Goal: Task Accomplishment & Management: Manage account settings

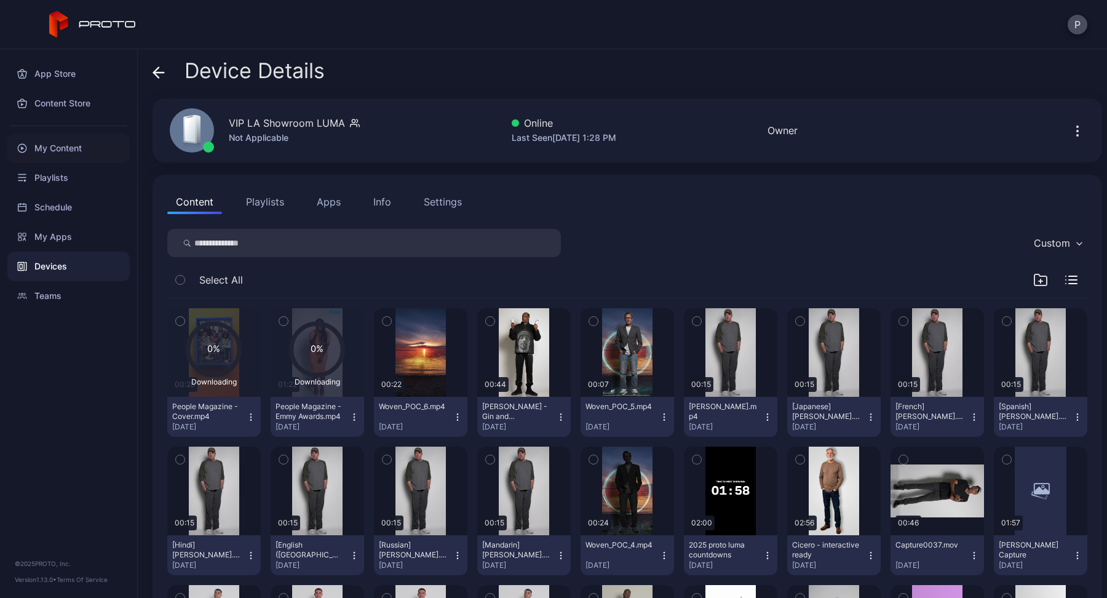
click at [85, 143] on div "My Content" at bounding box center [68, 148] width 122 height 30
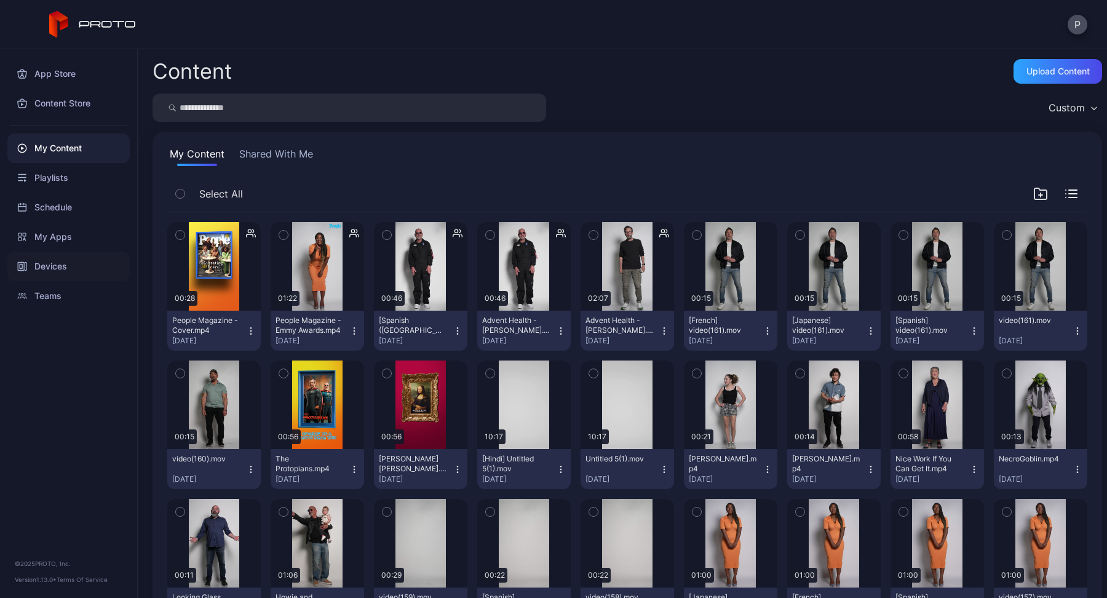
click at [57, 263] on div "Devices" at bounding box center [68, 267] width 122 height 30
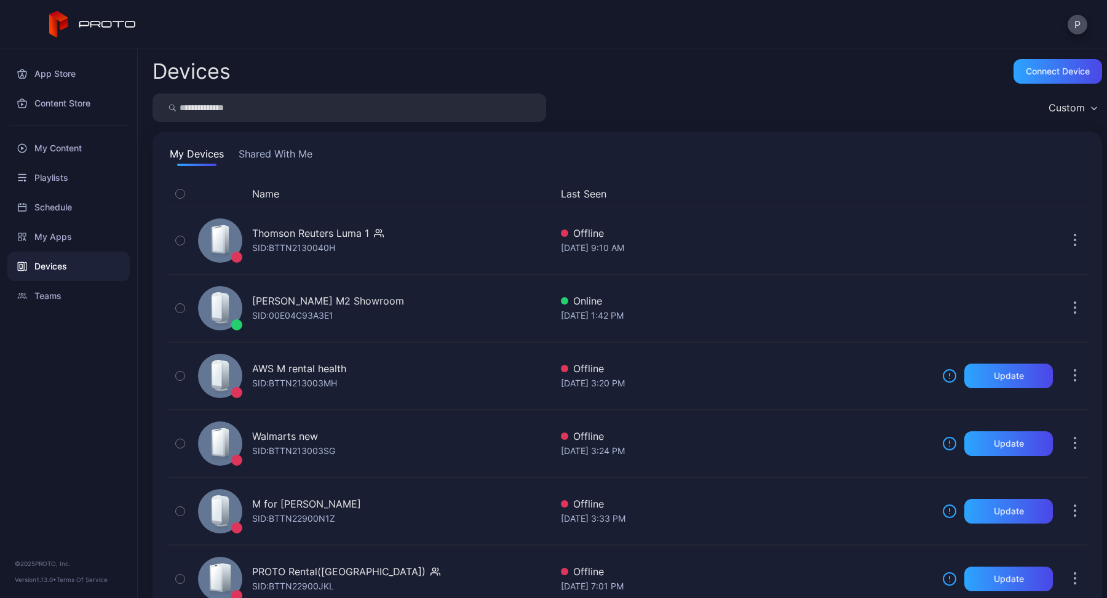
click at [243, 105] on input "search" at bounding box center [350, 107] width 394 height 28
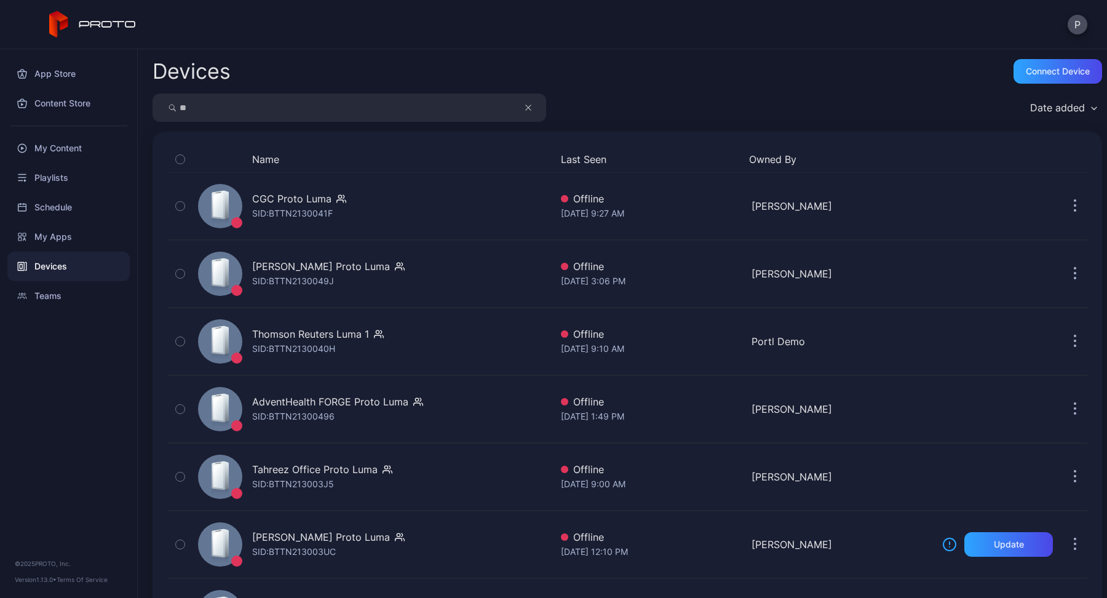
type input "*"
type input "***"
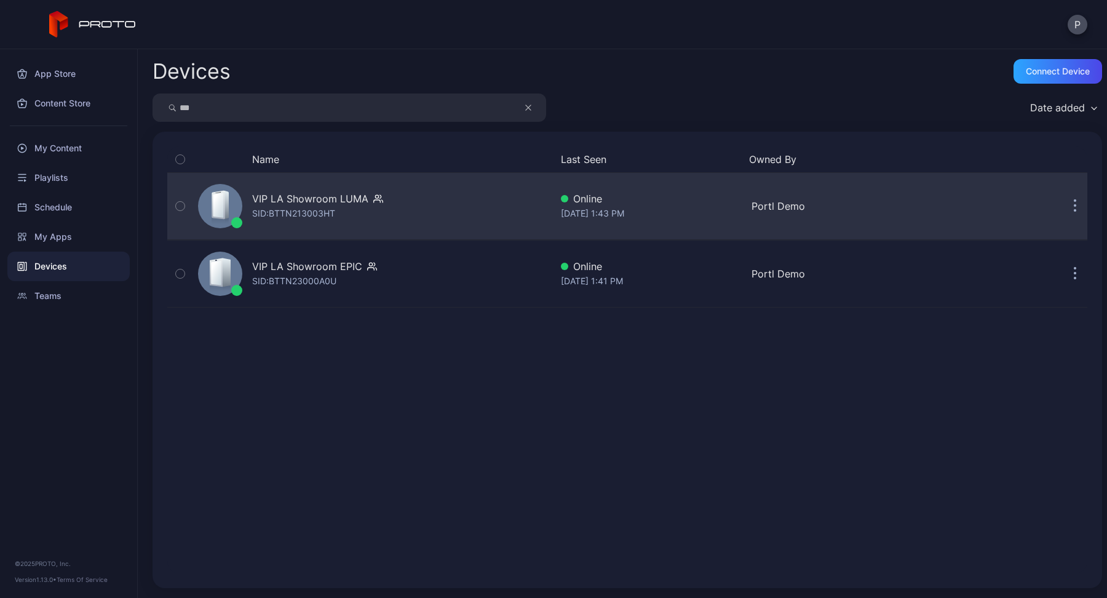
click at [290, 206] on div "SID: BTTN213003HT" at bounding box center [293, 213] width 83 height 15
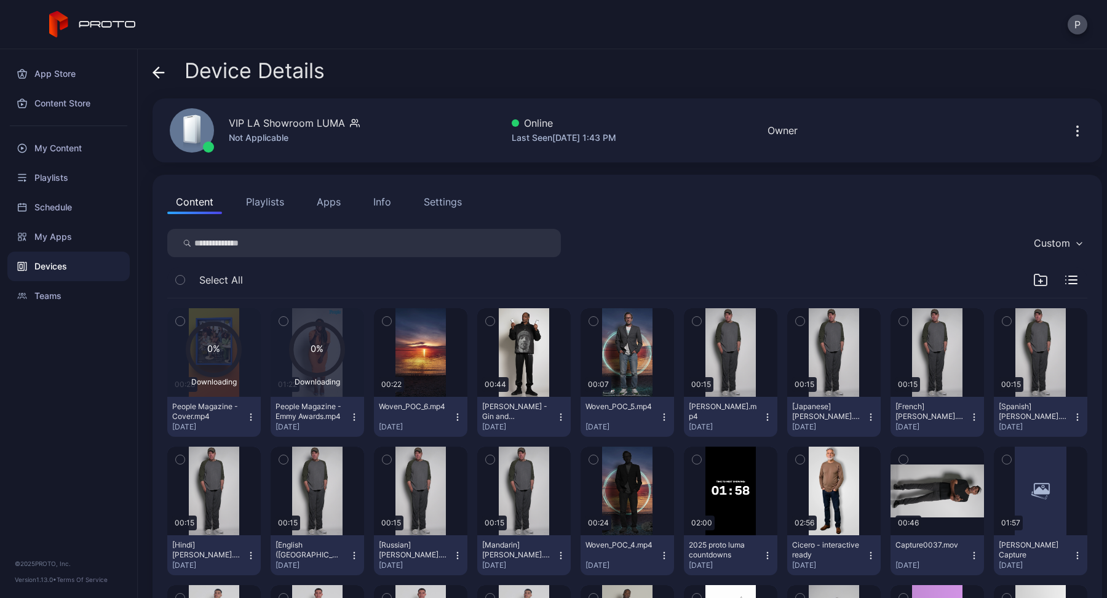
click at [283, 320] on icon "button" at bounding box center [283, 321] width 9 height 14
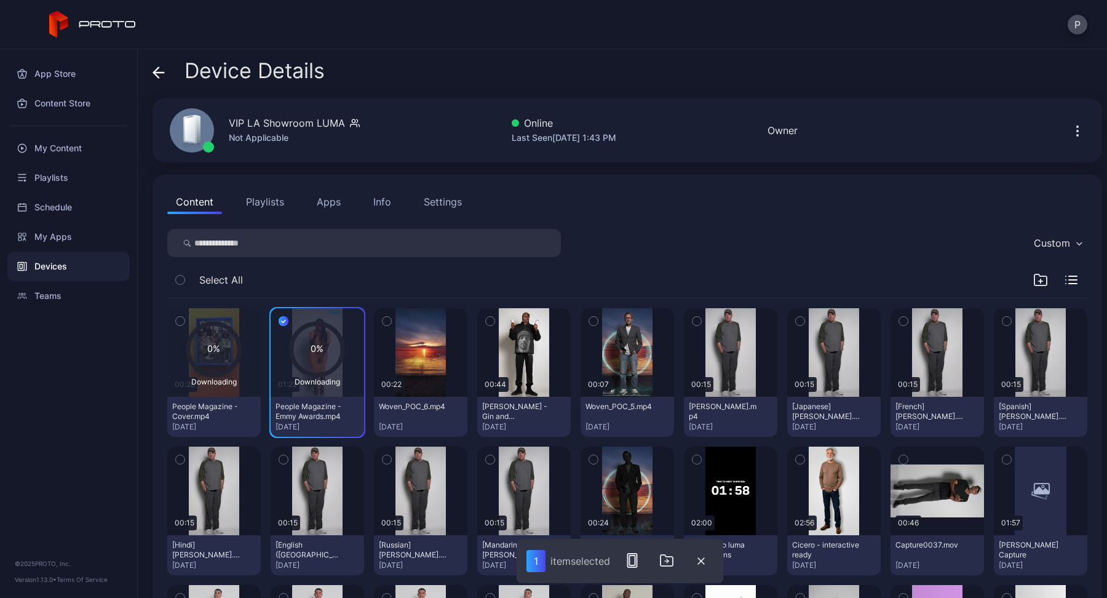
click at [180, 319] on icon "button" at bounding box center [180, 321] width 9 height 14
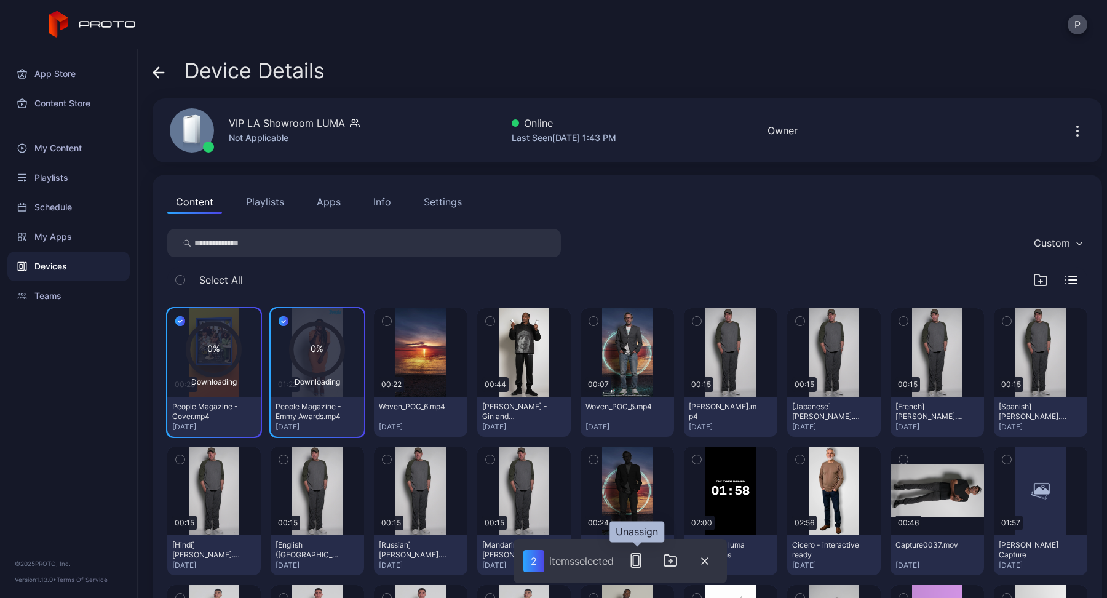
click at [635, 554] on icon "button" at bounding box center [635, 560] width 15 height 15
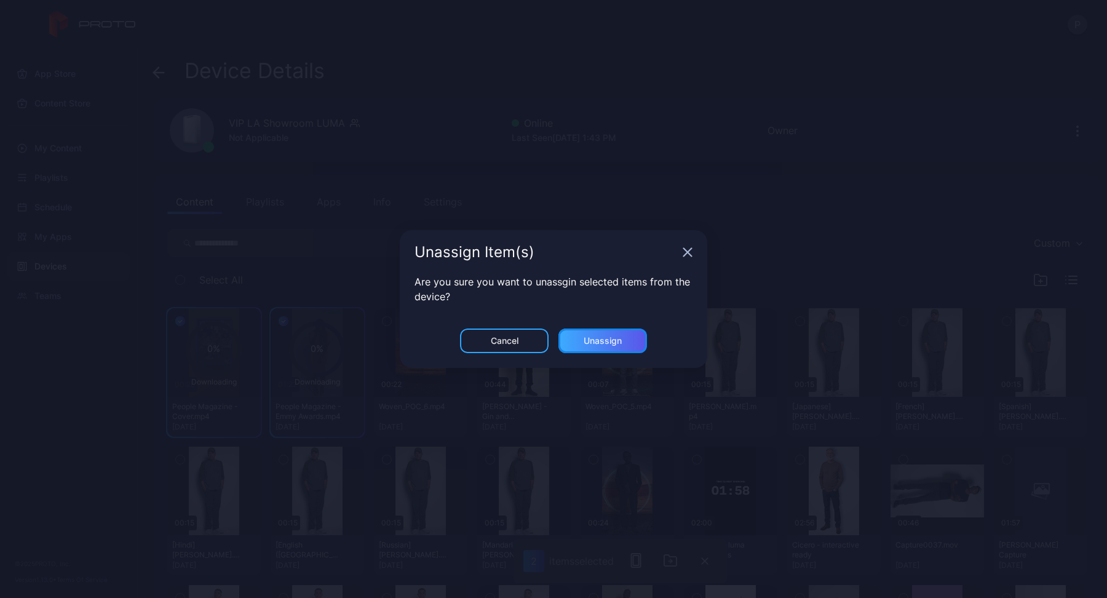
click at [593, 341] on div "Unassign" at bounding box center [603, 341] width 38 height 10
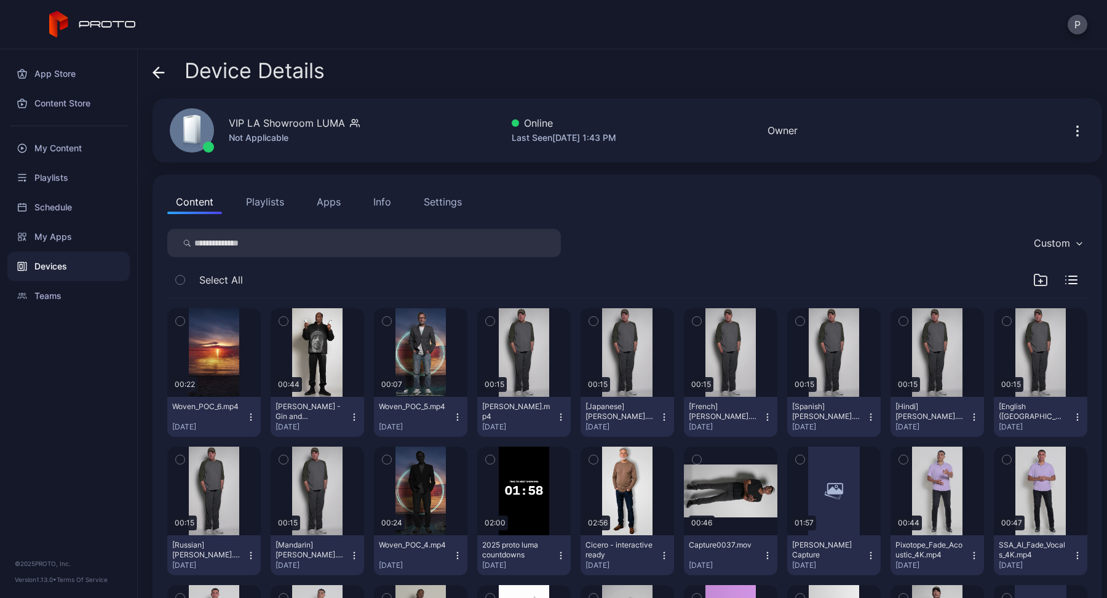
click at [283, 318] on icon "button" at bounding box center [283, 321] width 9 height 14
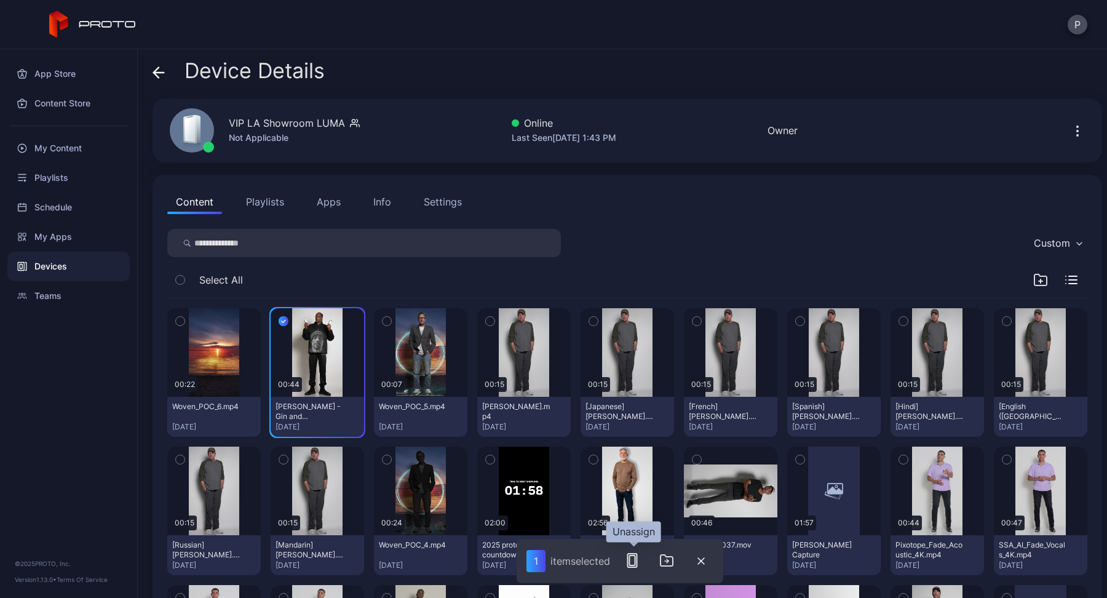
click at [633, 558] on icon "button" at bounding box center [632, 560] width 15 height 15
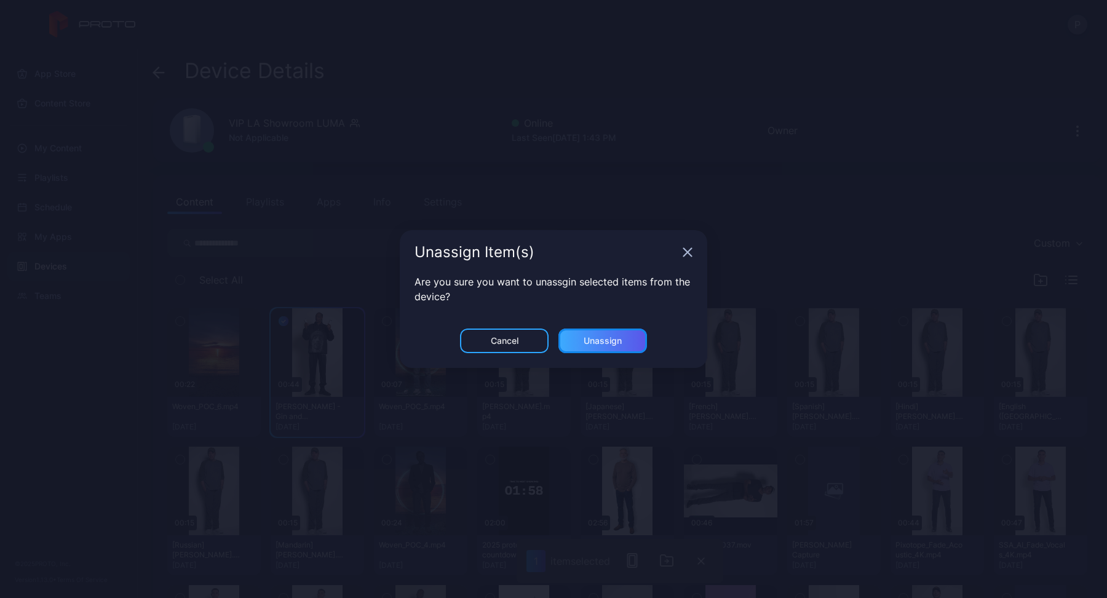
click at [593, 338] on div "Unassign" at bounding box center [603, 341] width 38 height 10
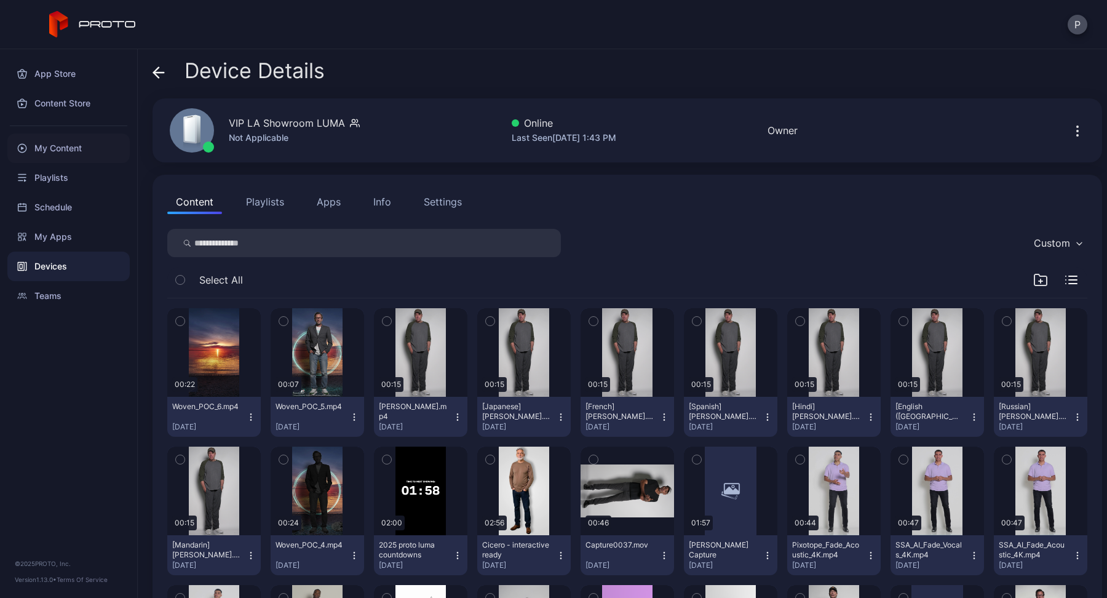
click at [46, 141] on div "My Content" at bounding box center [68, 148] width 122 height 30
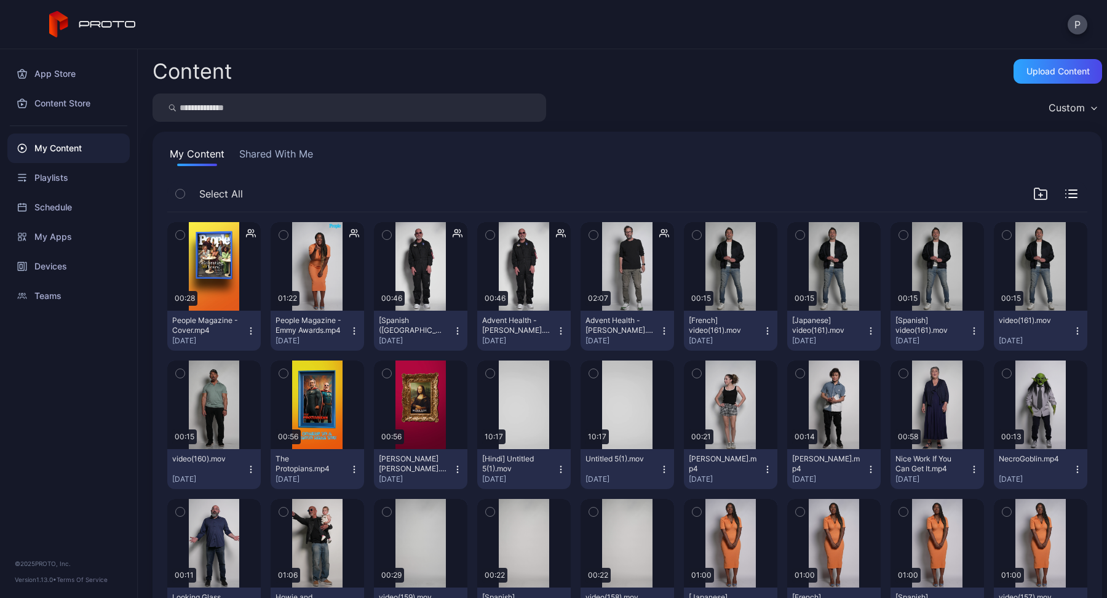
click at [183, 234] on icon "button" at bounding box center [180, 235] width 9 height 14
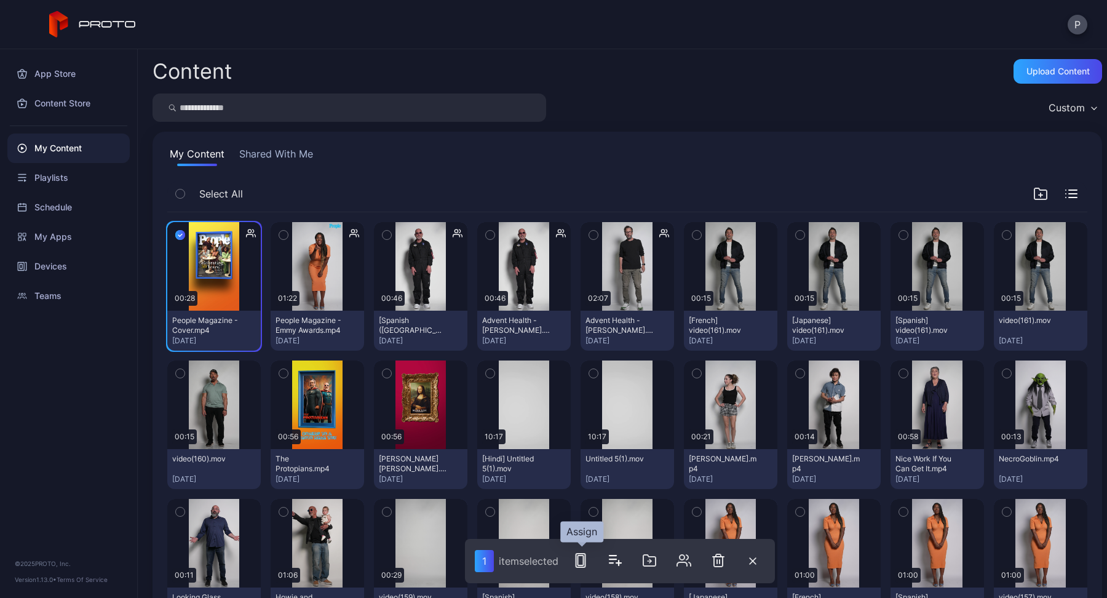
click at [583, 561] on icon "button" at bounding box center [580, 560] width 15 height 15
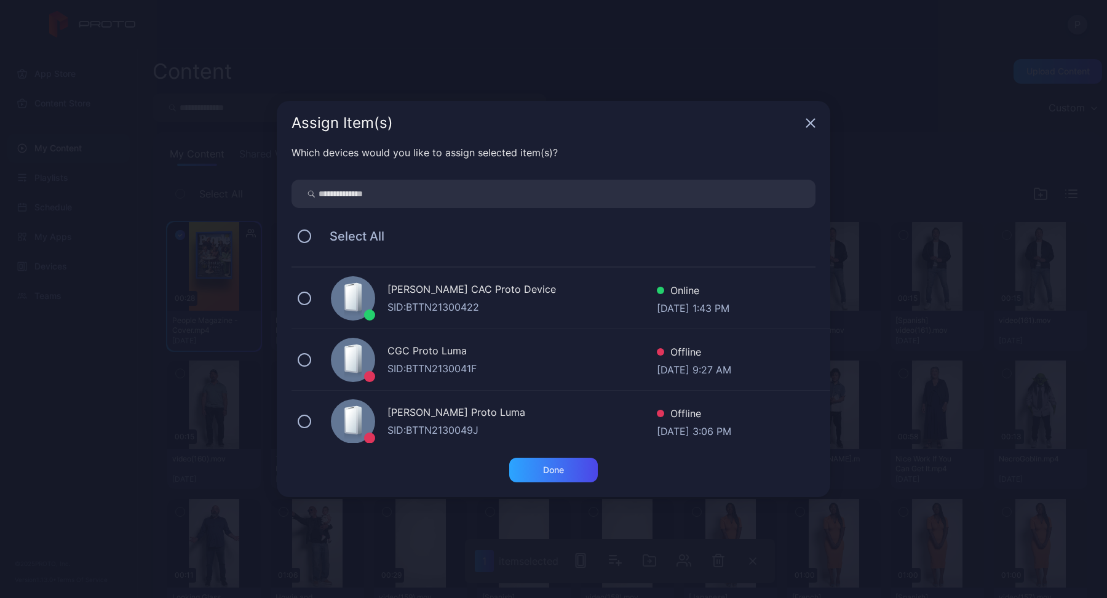
click at [652, 188] on input "search" at bounding box center [553, 194] width 524 height 28
type input "***"
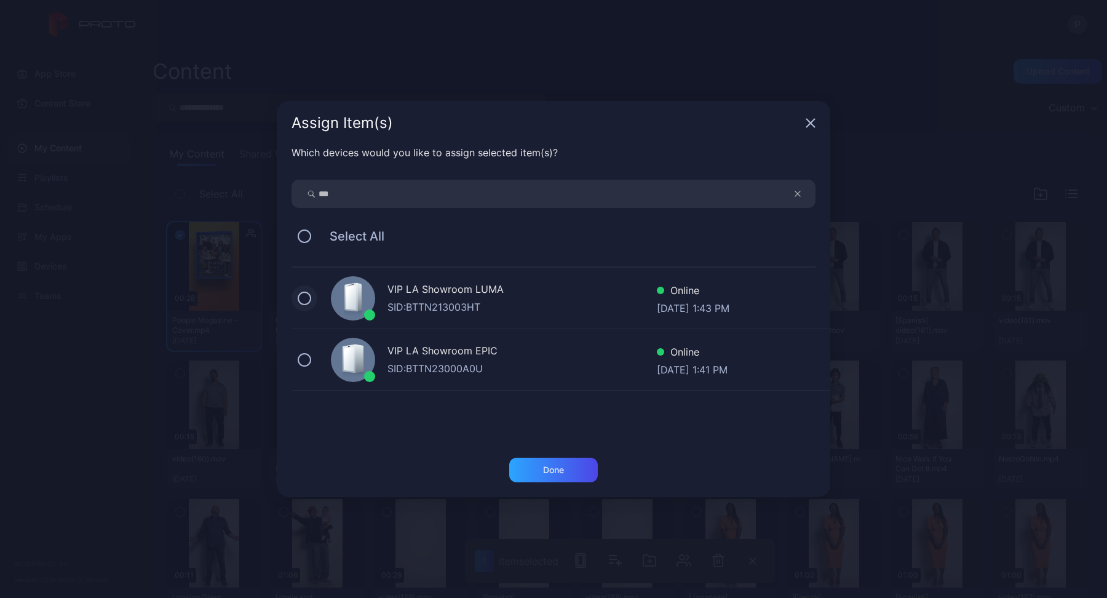
click at [307, 299] on button at bounding box center [305, 298] width 14 height 14
click at [553, 474] on div "Done" at bounding box center [553, 470] width 21 height 10
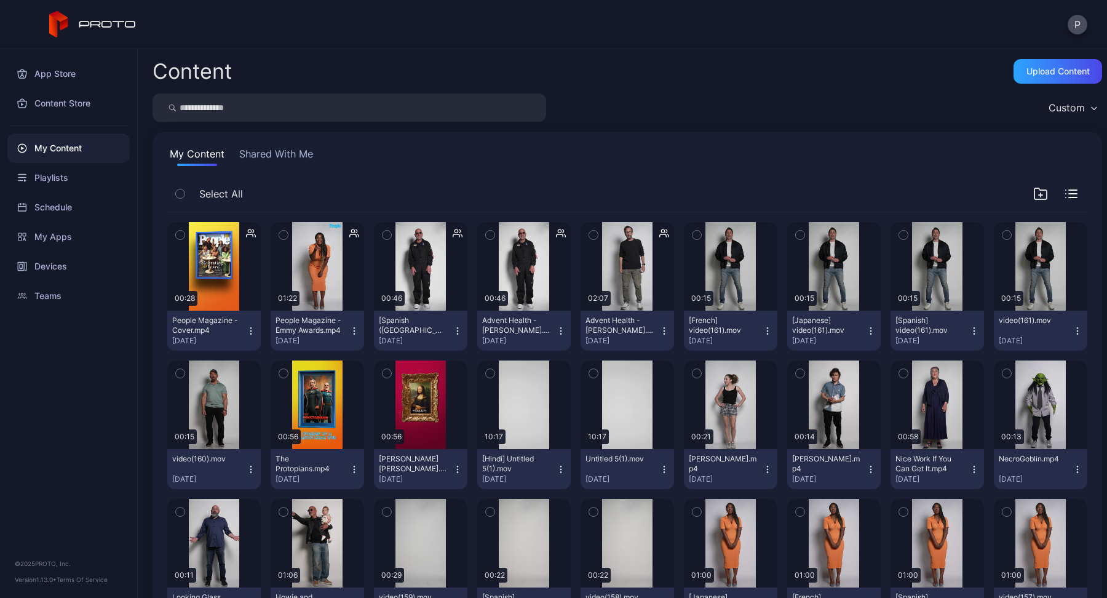
click at [354, 327] on icon "button" at bounding box center [354, 331] width 10 height 10
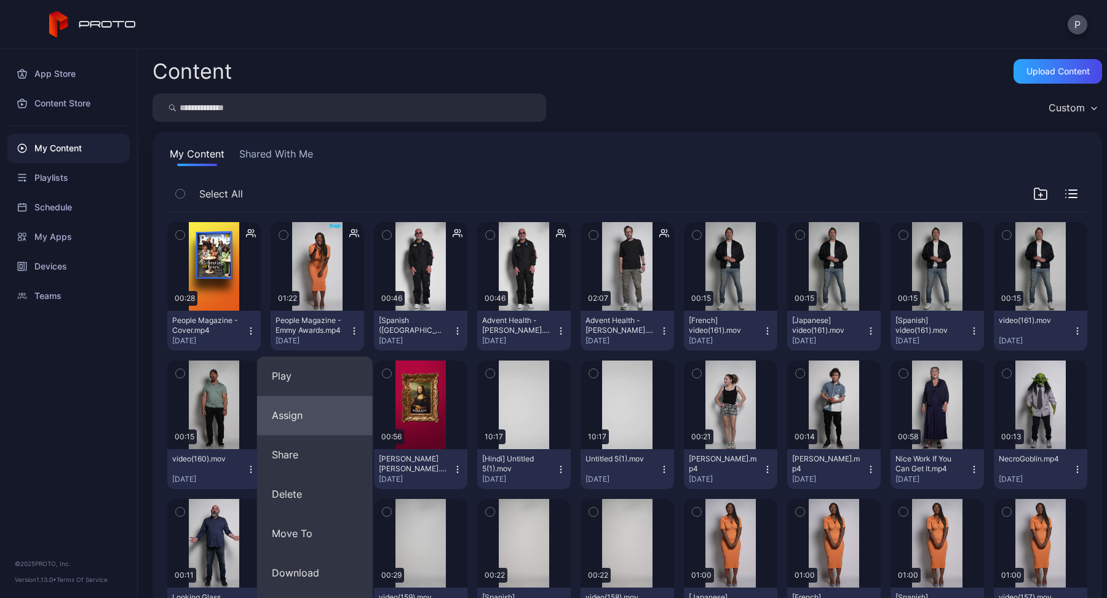
click at [320, 410] on button "Assign" at bounding box center [315, 414] width 116 height 39
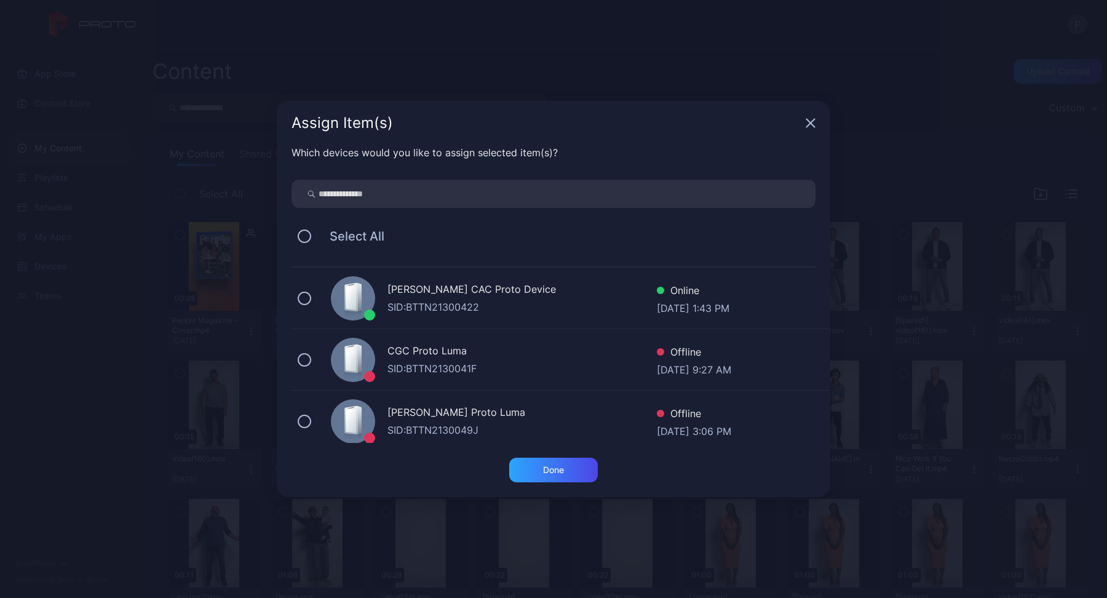
click at [518, 202] on input "search" at bounding box center [553, 194] width 524 height 28
type input "***"
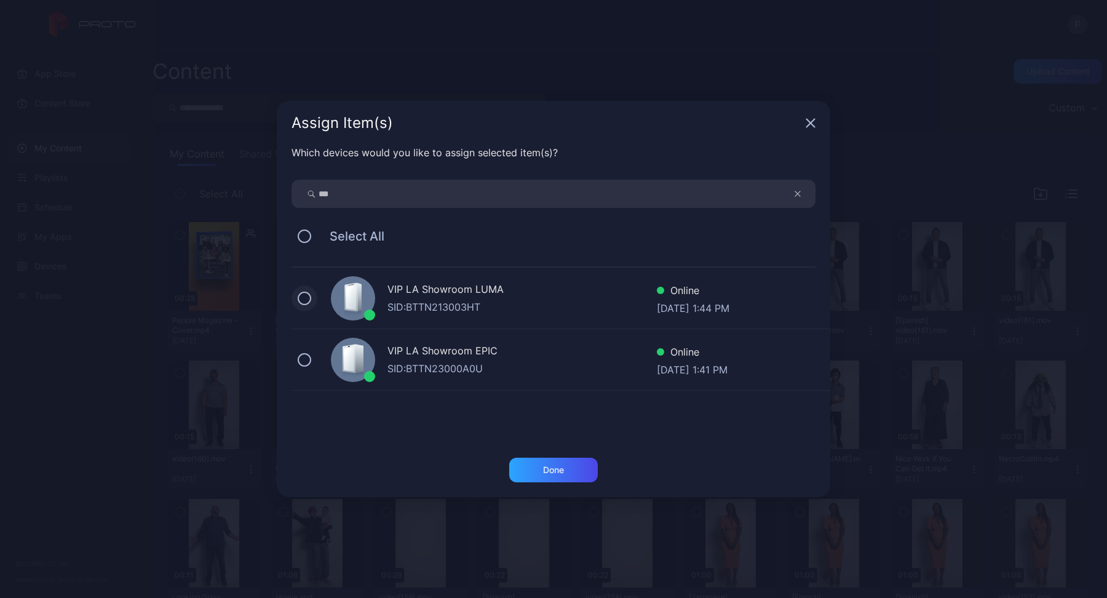
click at [303, 294] on button at bounding box center [305, 298] width 14 height 14
click at [547, 482] on div "Done" at bounding box center [553, 470] width 89 height 25
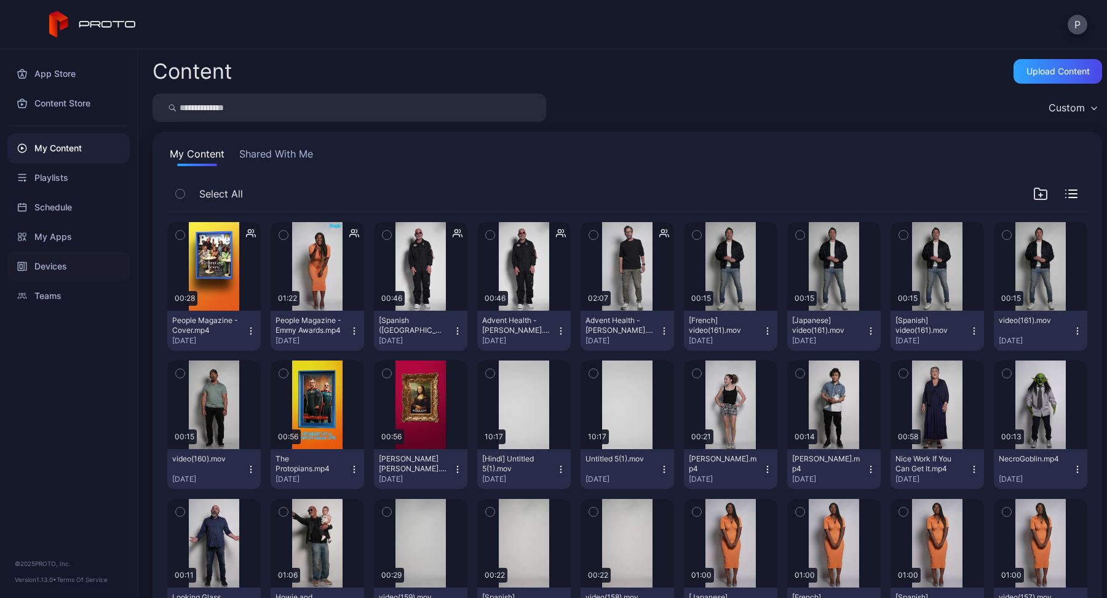
click at [39, 260] on div "Devices" at bounding box center [68, 267] width 122 height 30
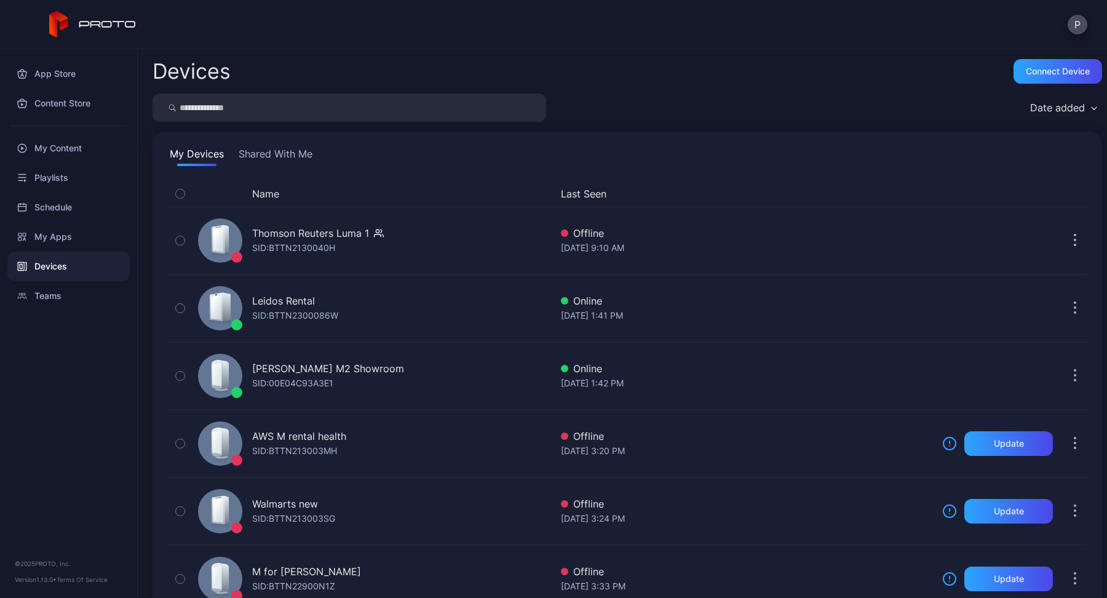
click at [323, 108] on input "search" at bounding box center [350, 107] width 394 height 28
type input "***"
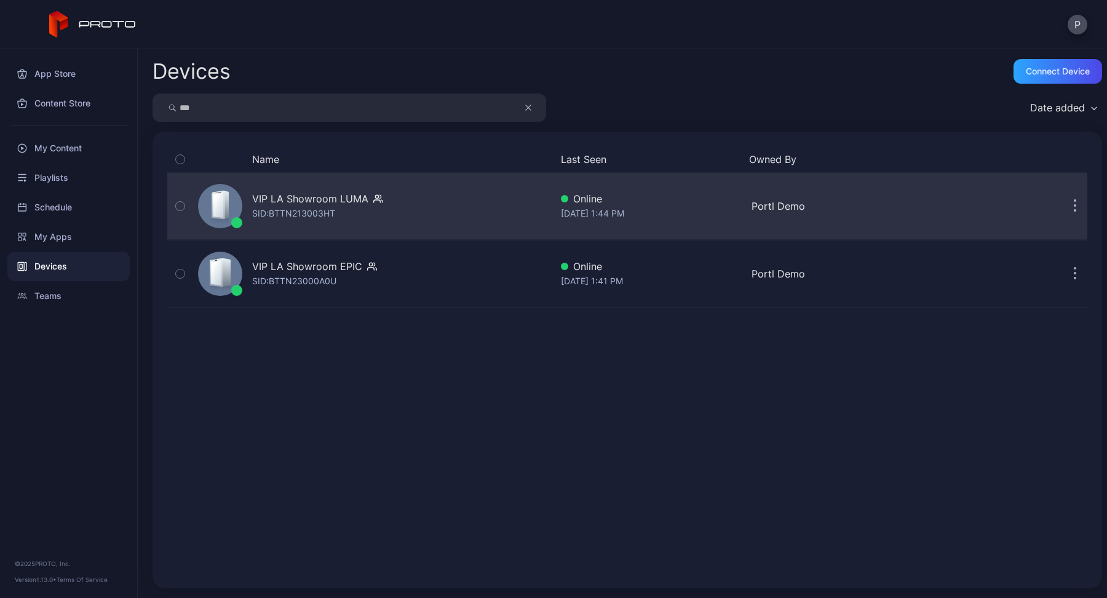
click at [350, 202] on div "VIP LA Showroom LUMA" at bounding box center [310, 198] width 116 height 15
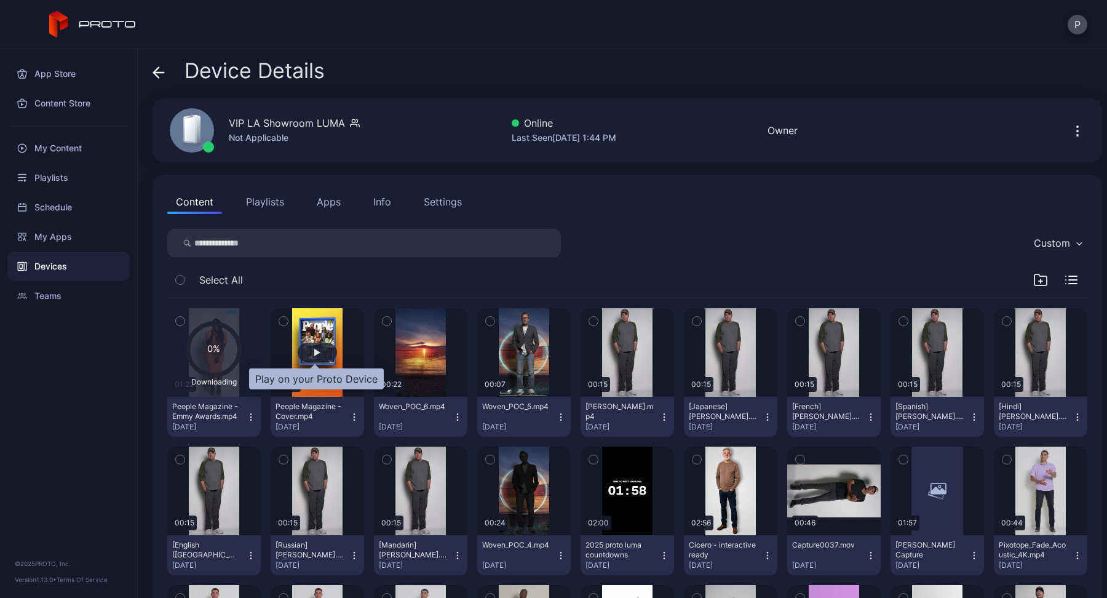
click at [314, 354] on div "button" at bounding box center [317, 352] width 6 height 7
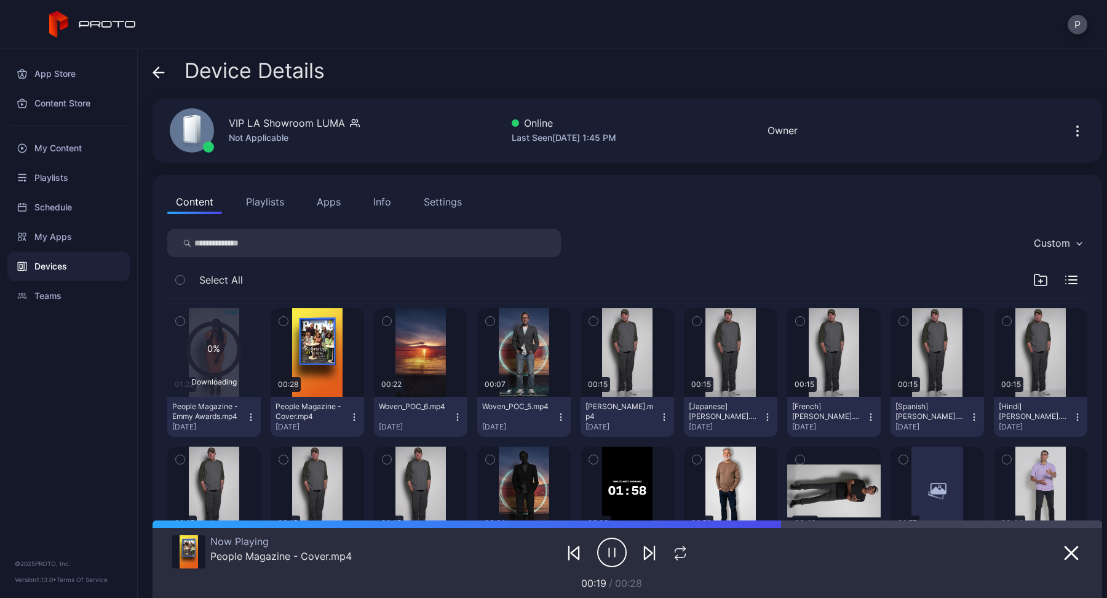
click at [611, 555] on icon "button" at bounding box center [612, 552] width 30 height 31
click at [247, 417] on icon "button" at bounding box center [251, 417] width 10 height 10
click at [220, 462] on button "Unassign" at bounding box center [213, 461] width 105 height 39
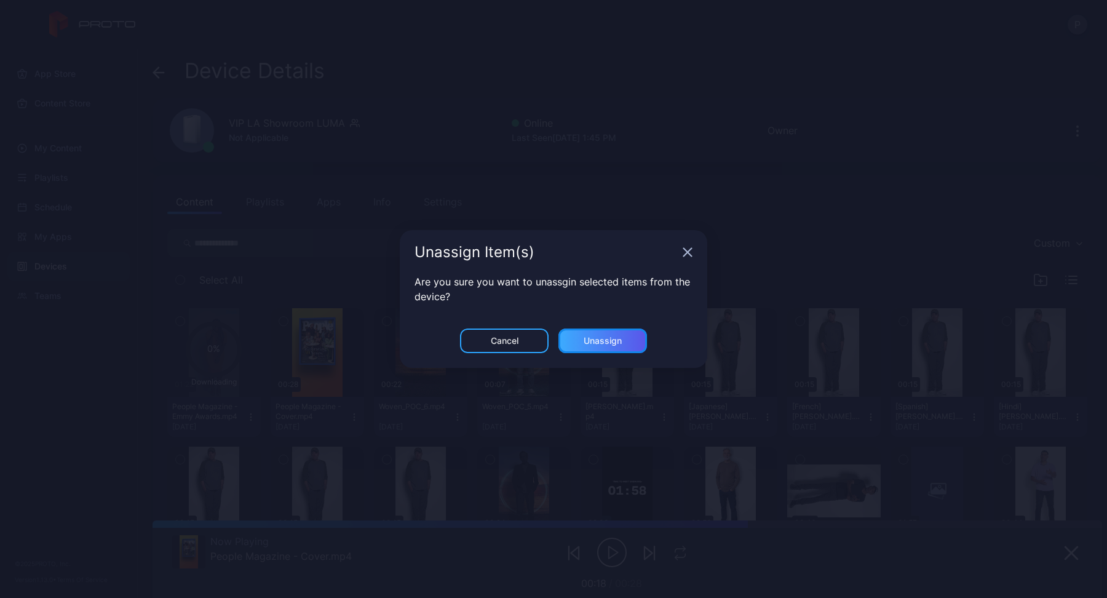
click at [593, 337] on div "Unassign" at bounding box center [603, 341] width 38 height 10
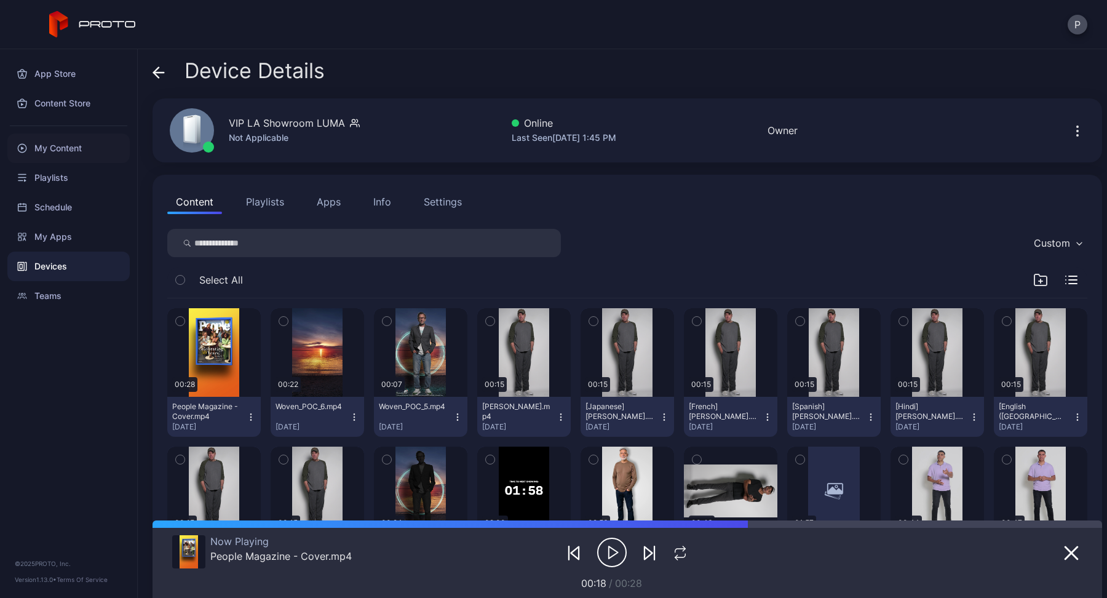
click at [71, 153] on div "My Content" at bounding box center [68, 148] width 122 height 30
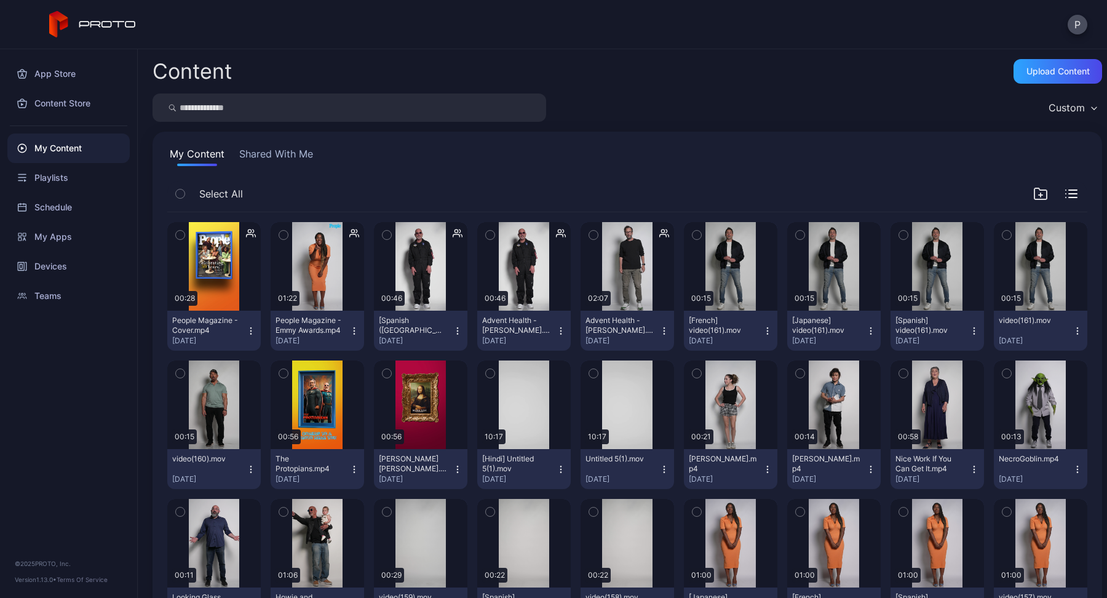
click at [280, 233] on icon "button" at bounding box center [283, 235] width 9 height 14
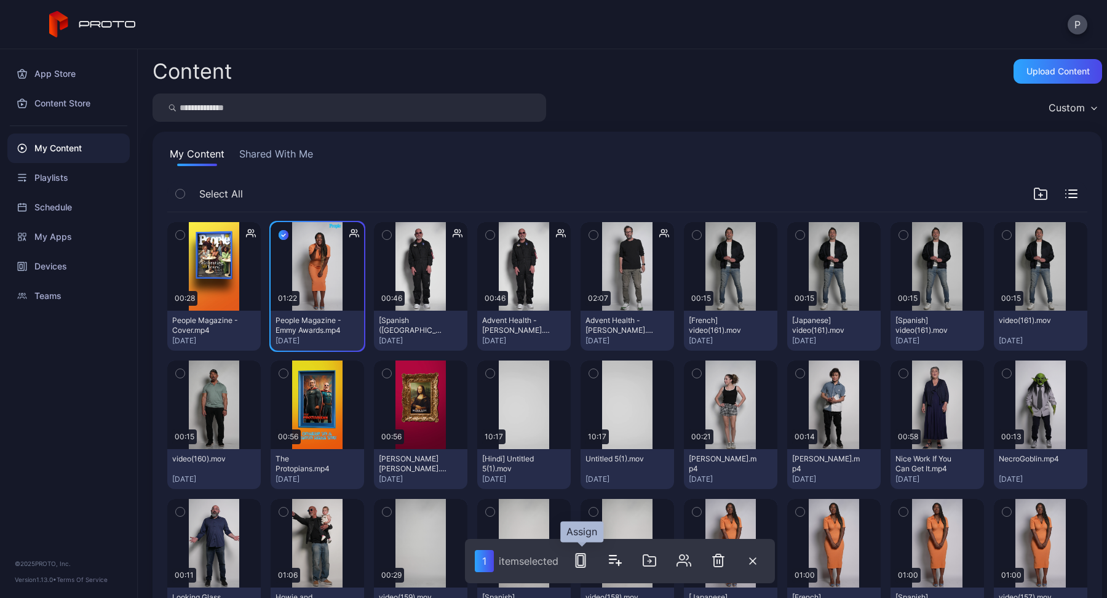
click at [588, 573] on button "button" at bounding box center [580, 560] width 25 height 25
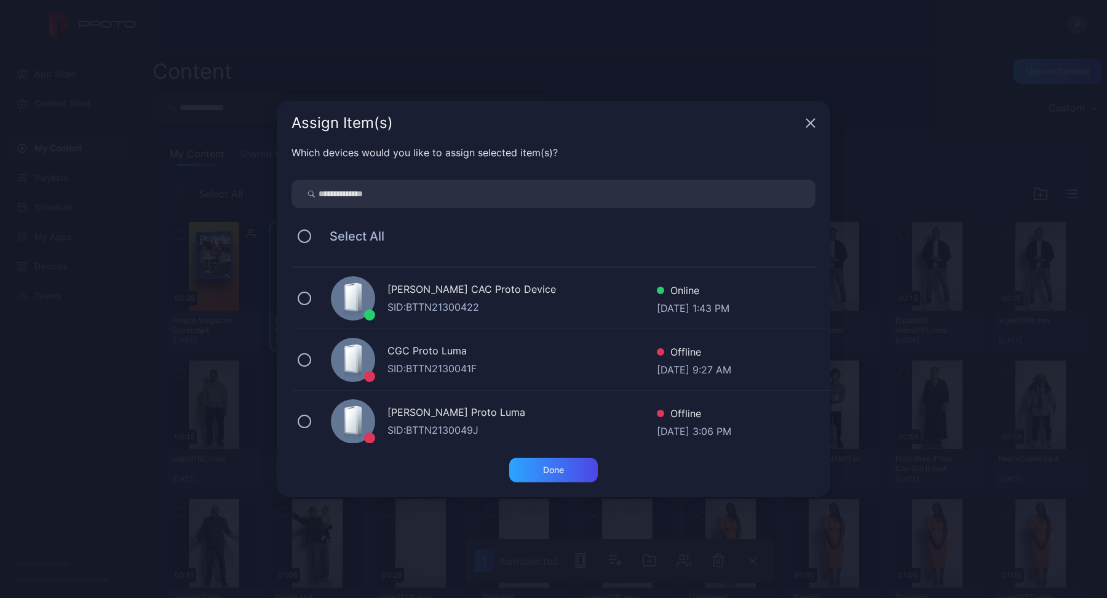
click at [573, 195] on input "search" at bounding box center [553, 194] width 524 height 28
type input "***"
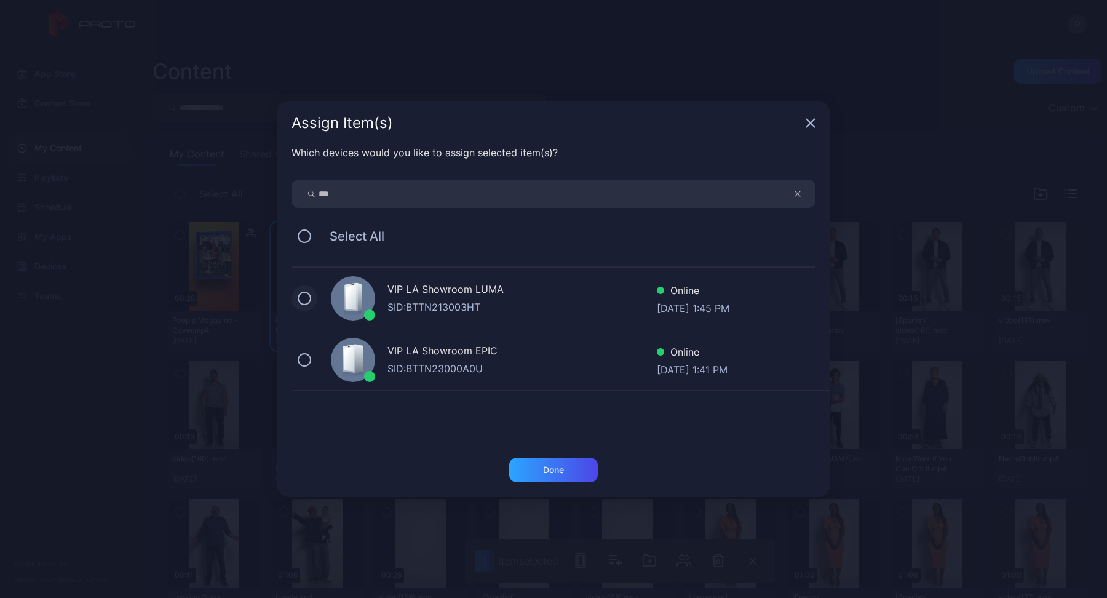
click at [304, 298] on button at bounding box center [305, 298] width 14 height 14
click at [534, 468] on div "Done" at bounding box center [553, 470] width 89 height 25
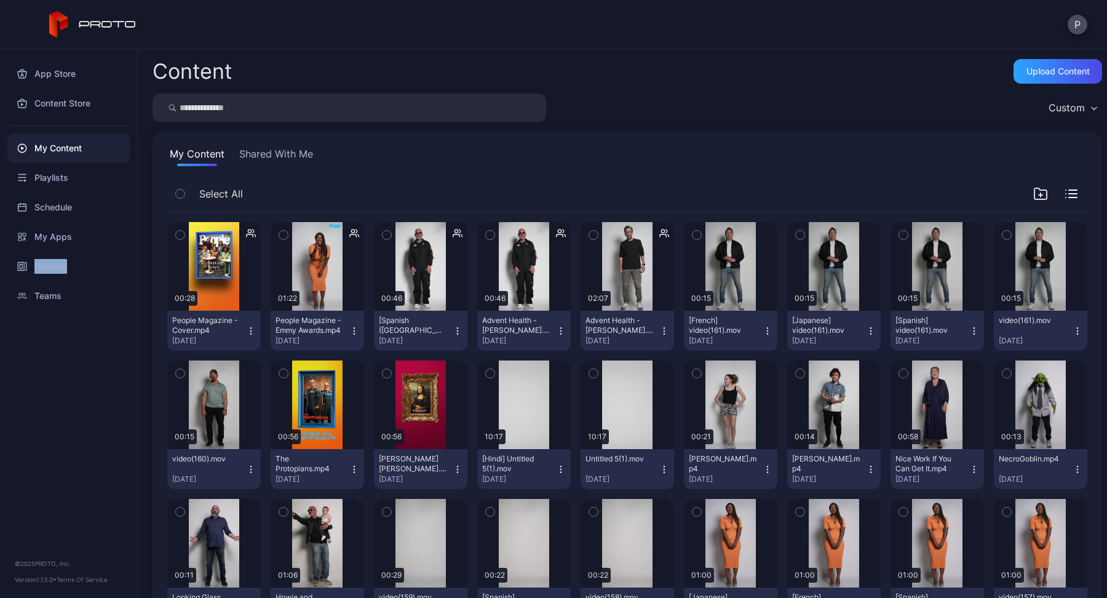
click at [349, 326] on icon "button" at bounding box center [354, 331] width 10 height 10
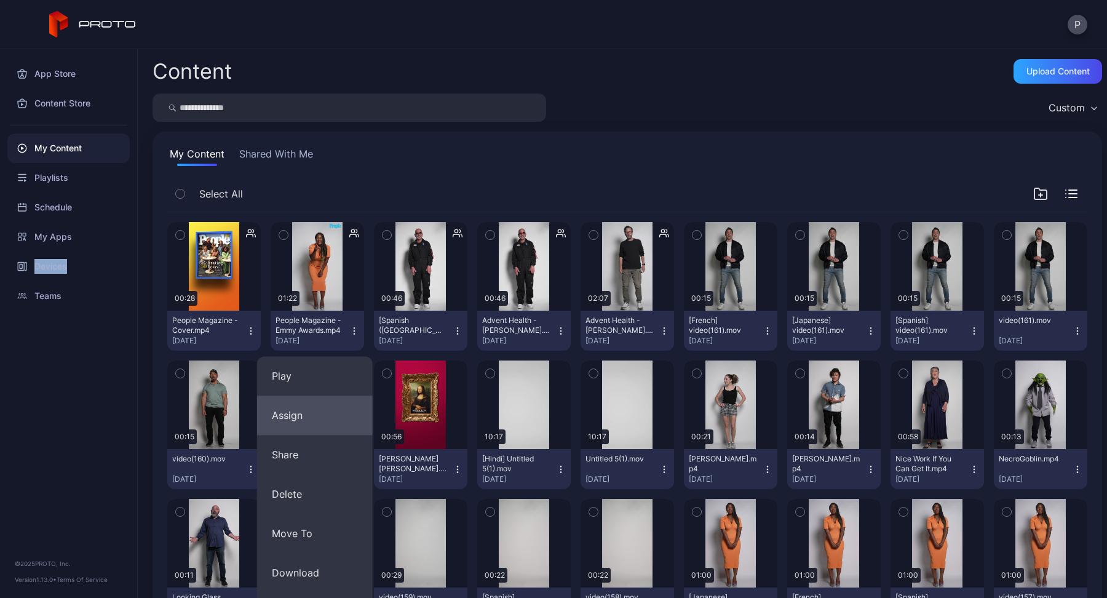
click at [311, 414] on button "Assign" at bounding box center [315, 414] width 116 height 39
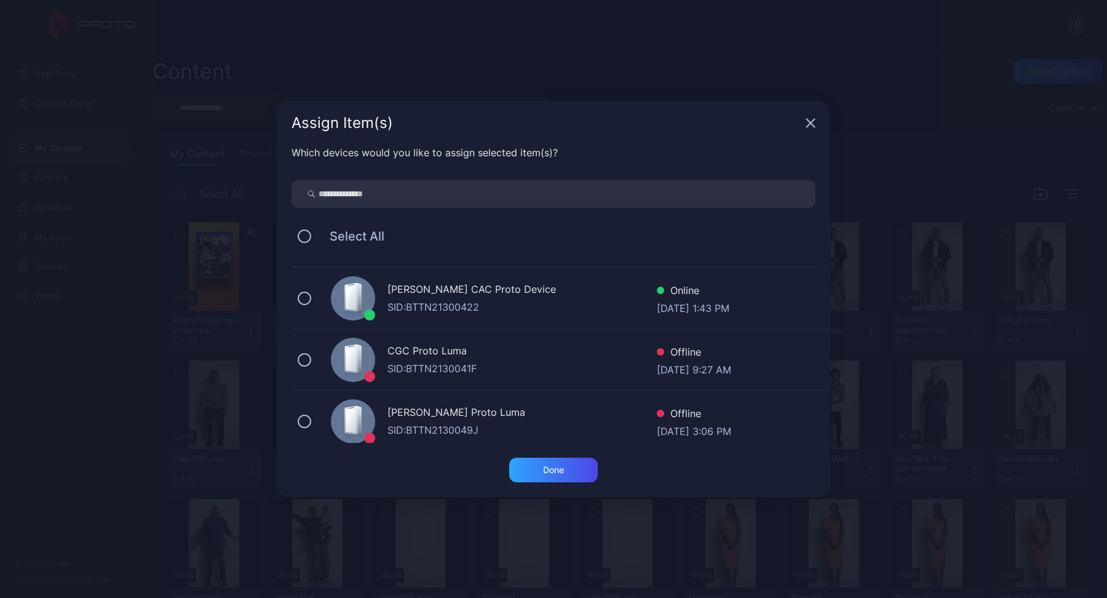
click at [381, 194] on input "search" at bounding box center [553, 194] width 524 height 28
type input "***"
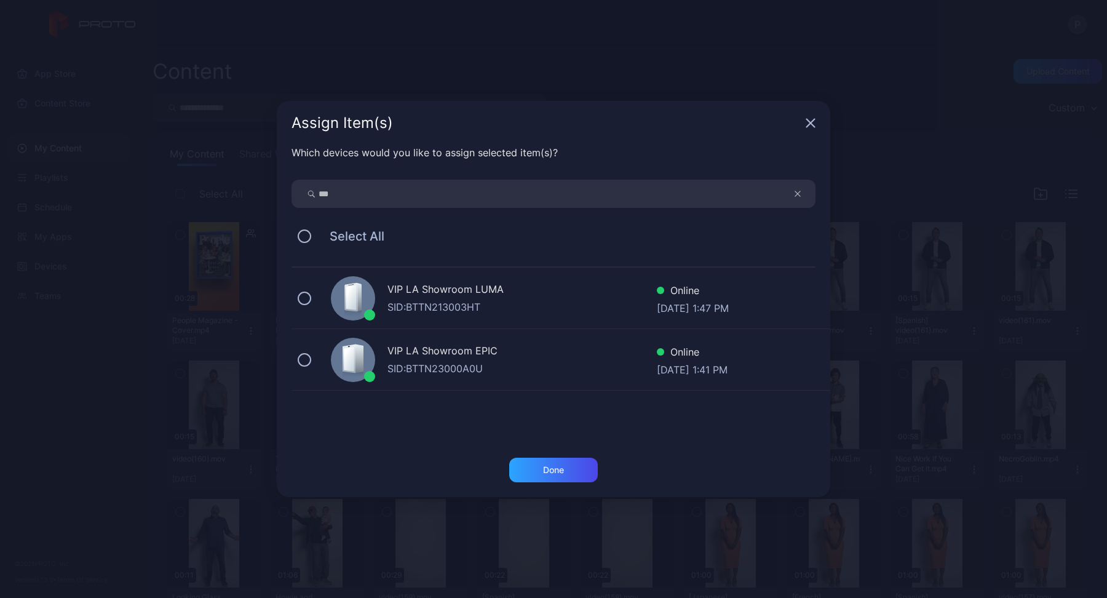
click at [458, 286] on div "VIP LA Showroom LUMA" at bounding box center [521, 291] width 269 height 18
click at [541, 463] on div "Done" at bounding box center [553, 470] width 89 height 25
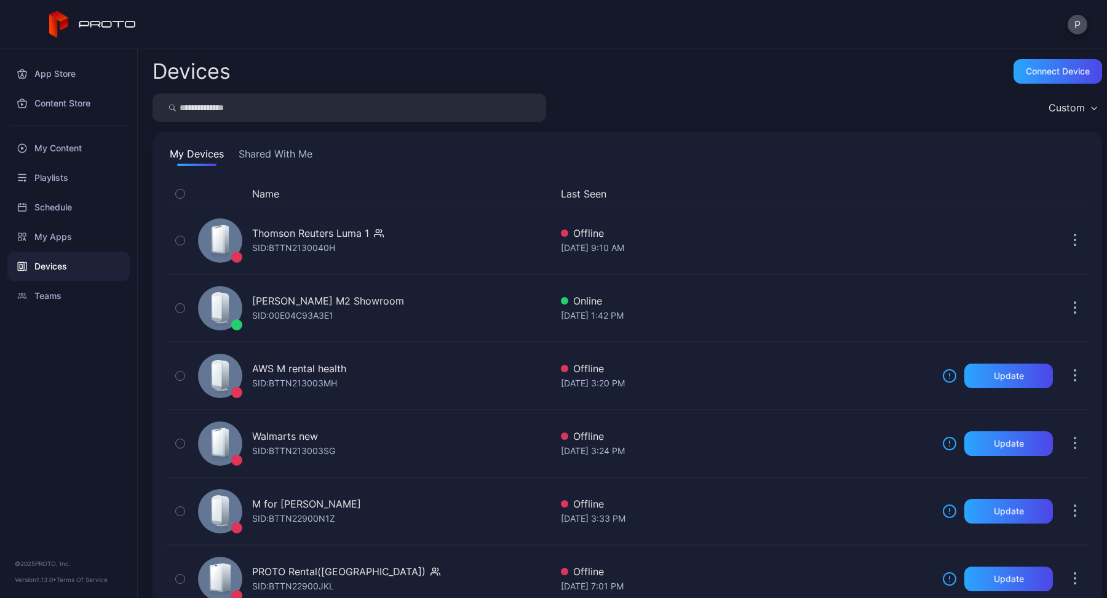
click at [226, 115] on input "search" at bounding box center [350, 107] width 394 height 28
type input "***"
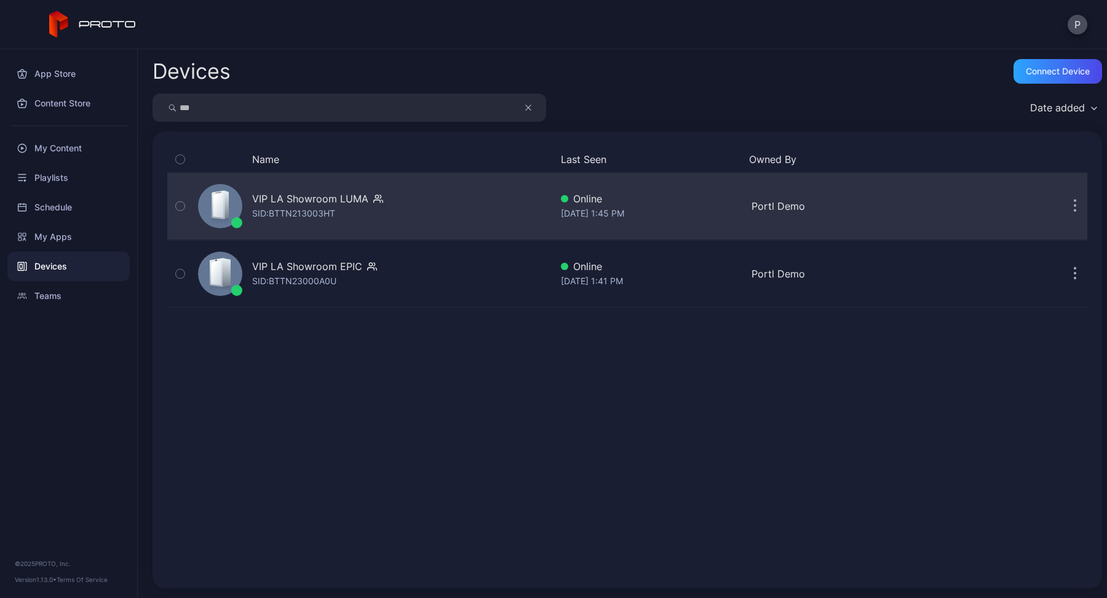
click at [291, 211] on div "SID: BTTN213003HT" at bounding box center [293, 213] width 83 height 15
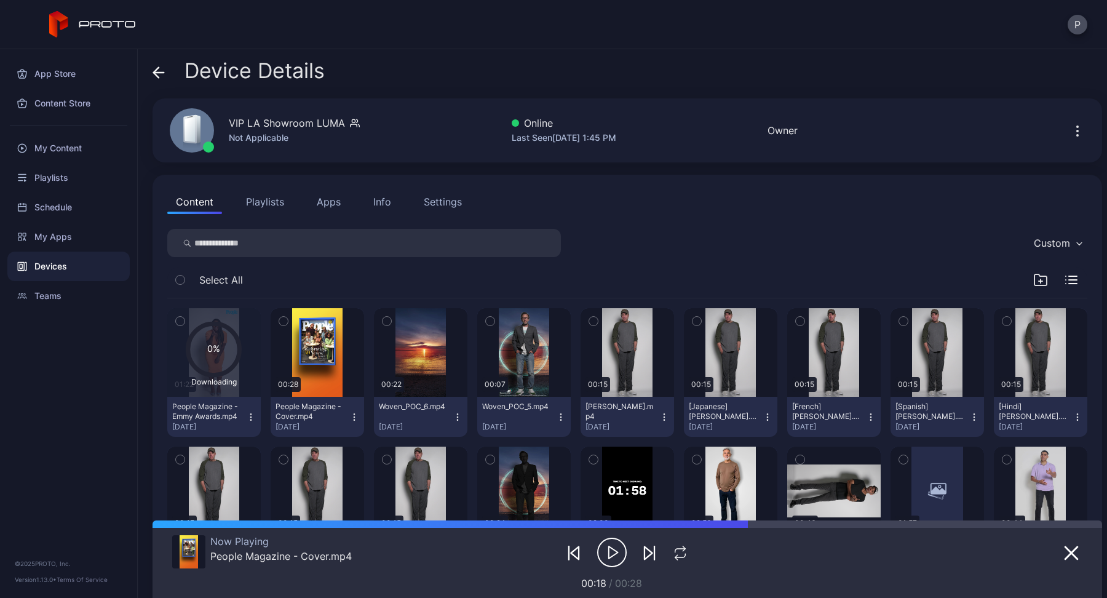
click at [1077, 132] on icon "button" at bounding box center [1077, 130] width 1 height 1
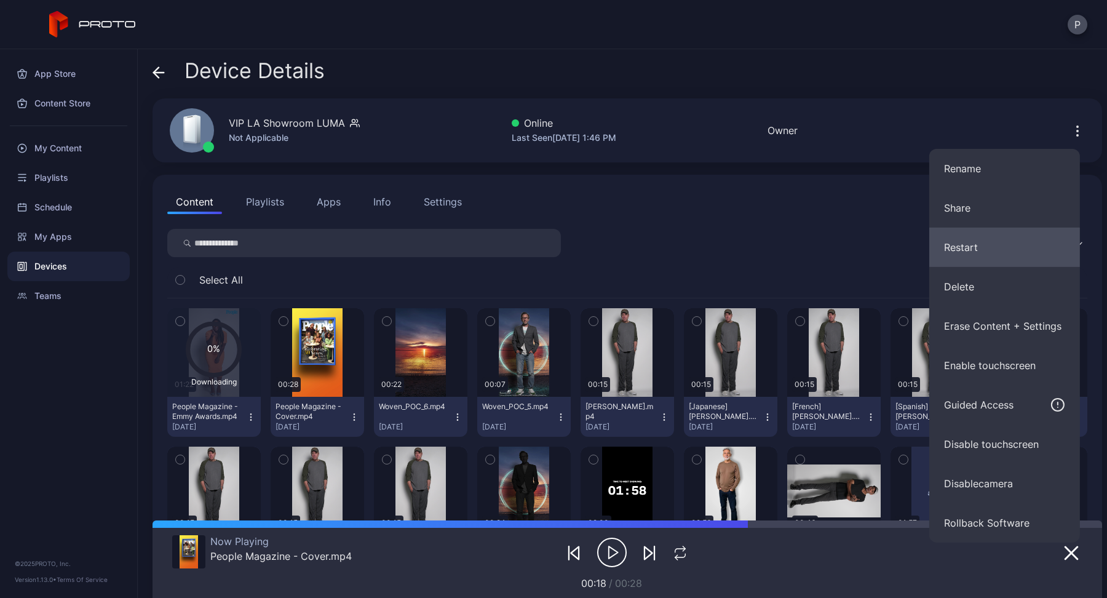
click at [1001, 254] on button "Restart" at bounding box center [1004, 247] width 151 height 39
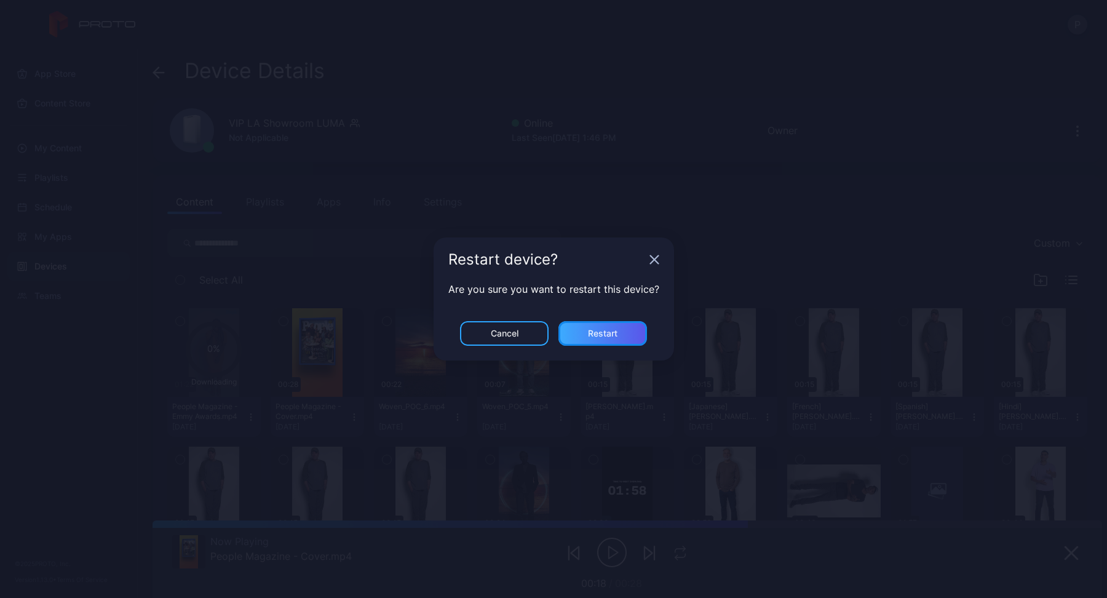
click at [604, 333] on div "Restart" at bounding box center [603, 333] width 30 height 10
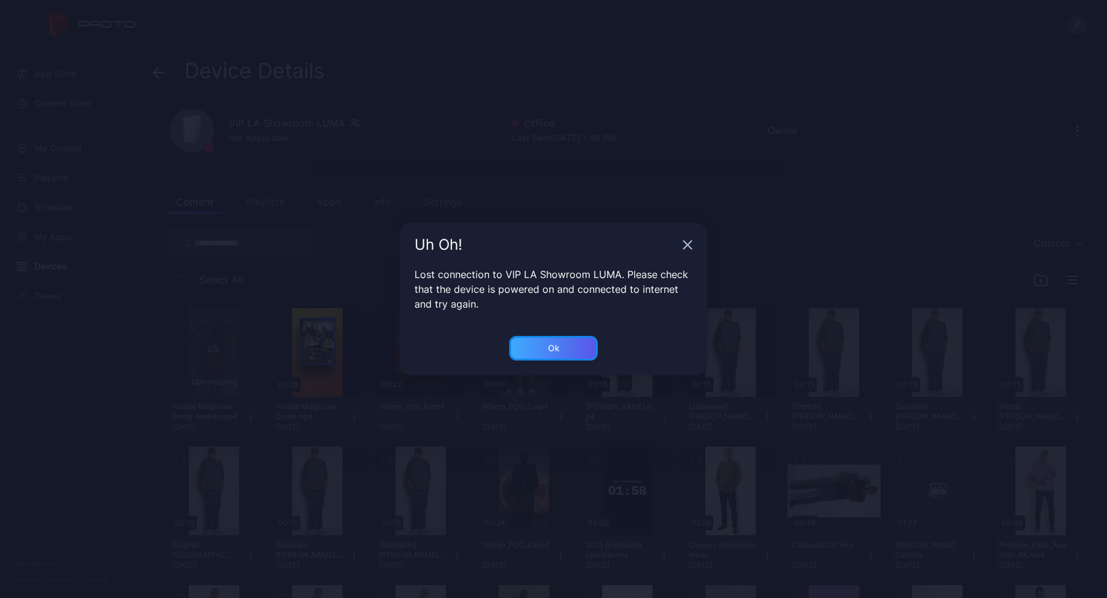
click at [567, 349] on div "Ok" at bounding box center [553, 348] width 89 height 25
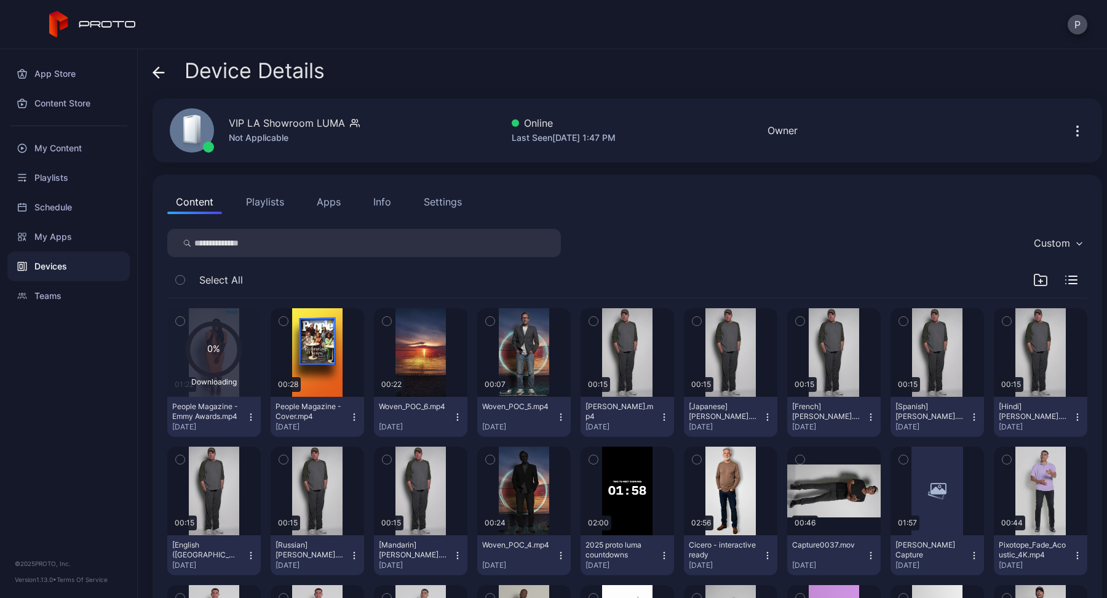
click at [247, 417] on icon "button" at bounding box center [251, 417] width 10 height 10
click at [214, 467] on button "Unassign" at bounding box center [213, 461] width 105 height 39
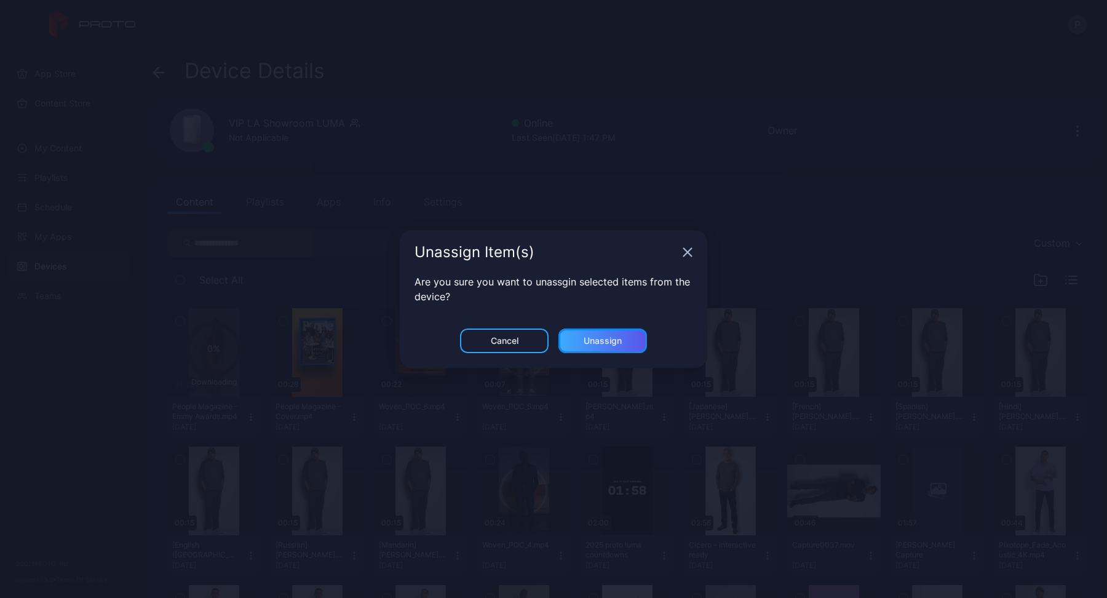
click at [587, 335] on div "Unassign" at bounding box center [602, 340] width 89 height 25
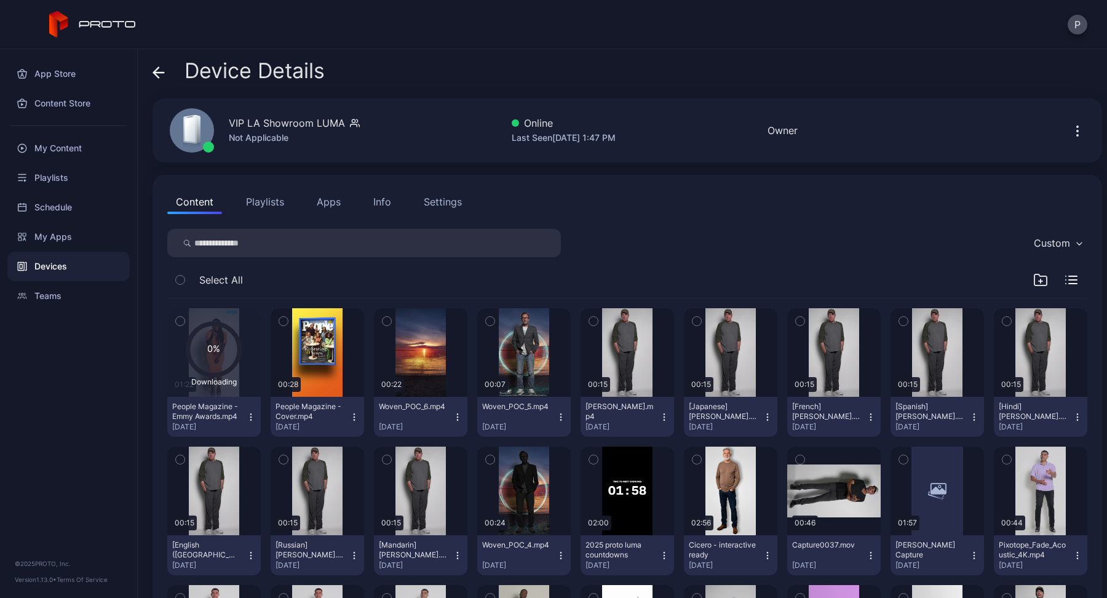
click at [386, 319] on icon "button" at bounding box center [387, 321] width 9 height 14
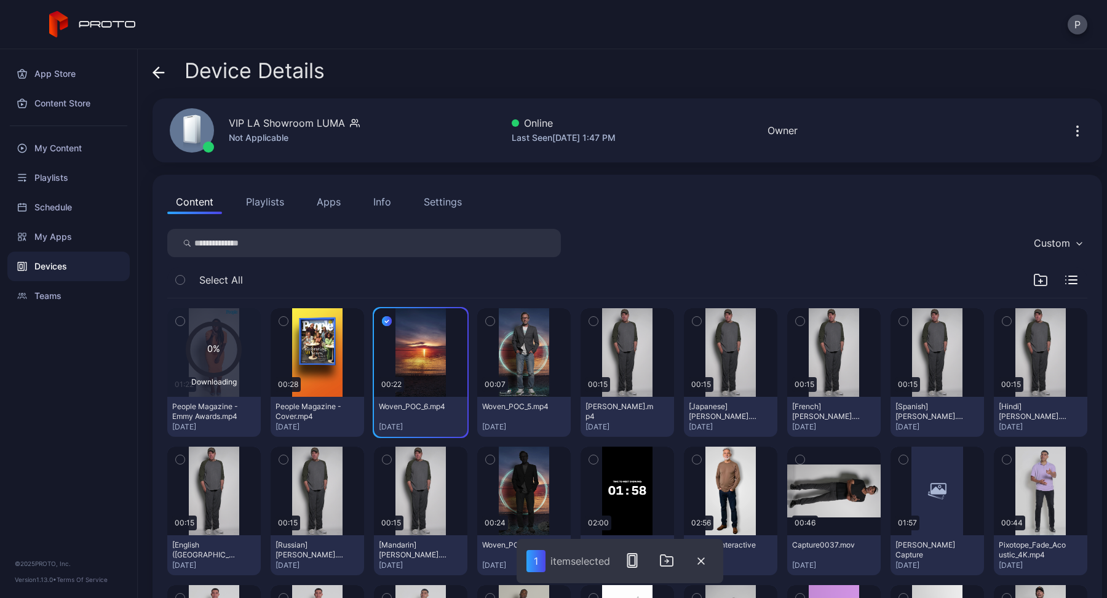
click at [486, 317] on icon "button" at bounding box center [490, 321] width 9 height 14
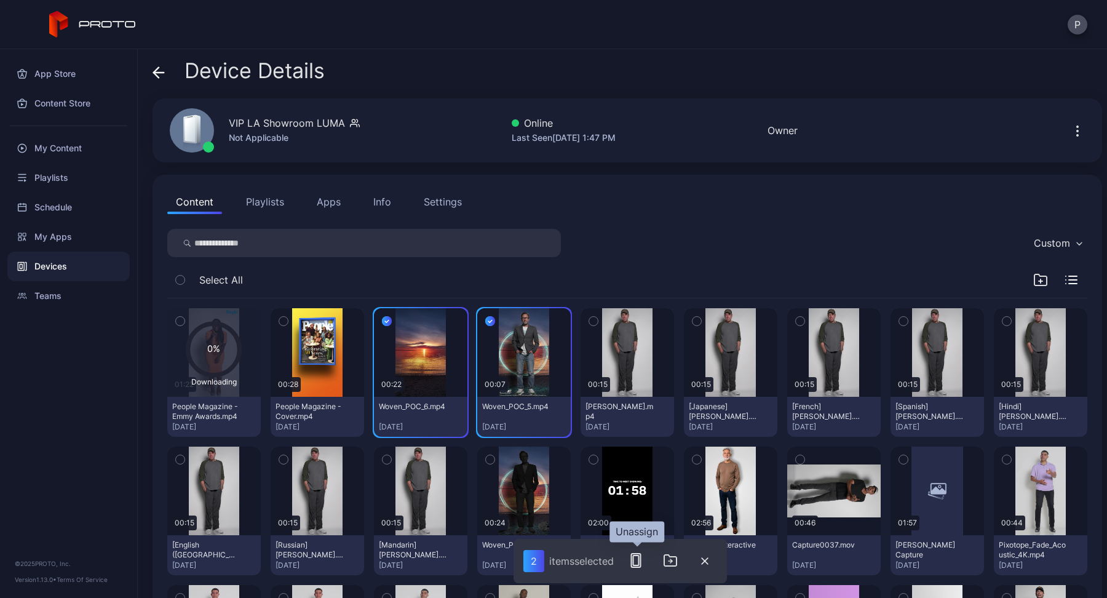
click at [628, 560] on button "button" at bounding box center [636, 560] width 25 height 25
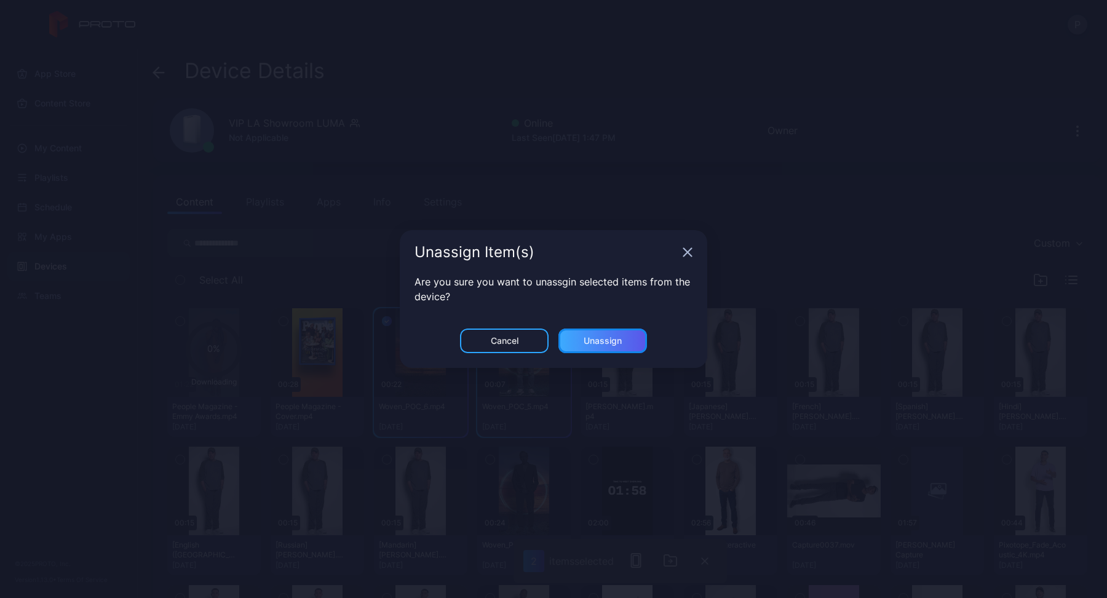
click at [609, 337] on div "Unassign" at bounding box center [603, 341] width 38 height 10
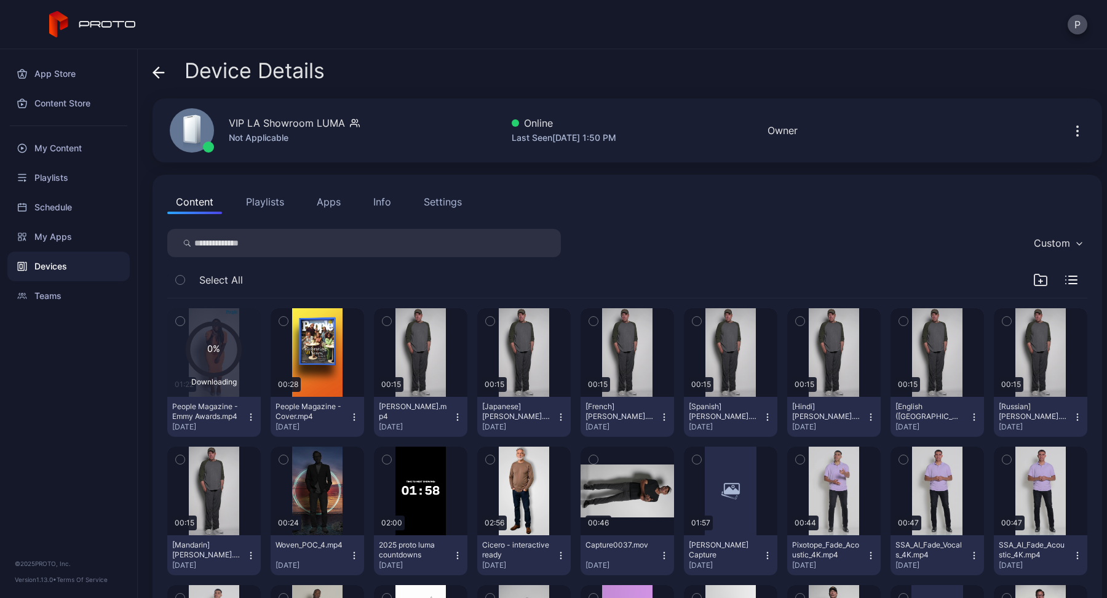
click at [248, 416] on icon "button" at bounding box center [251, 417] width 10 height 10
click at [223, 469] on button "Unassign" at bounding box center [213, 461] width 105 height 39
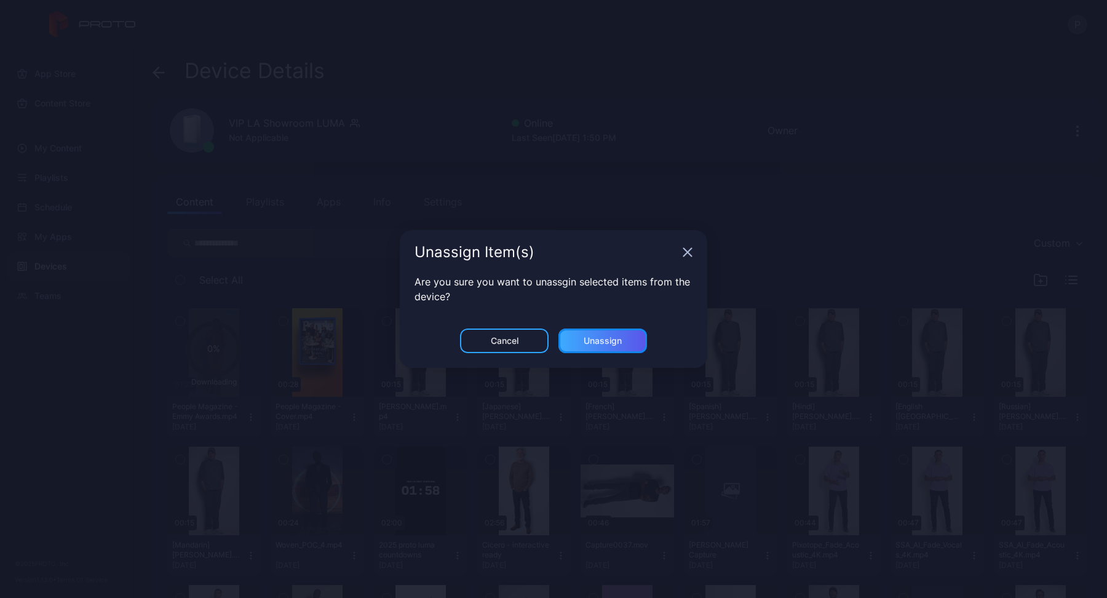
click at [600, 341] on div "Unassign" at bounding box center [603, 341] width 38 height 10
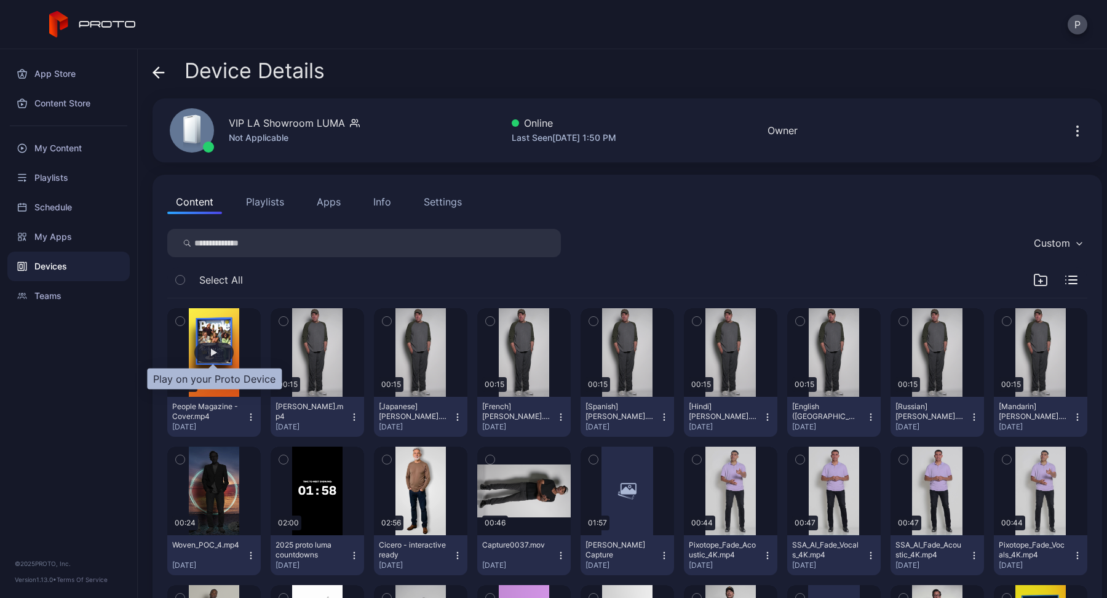
click at [221, 352] on div "button" at bounding box center [213, 353] width 39 height 20
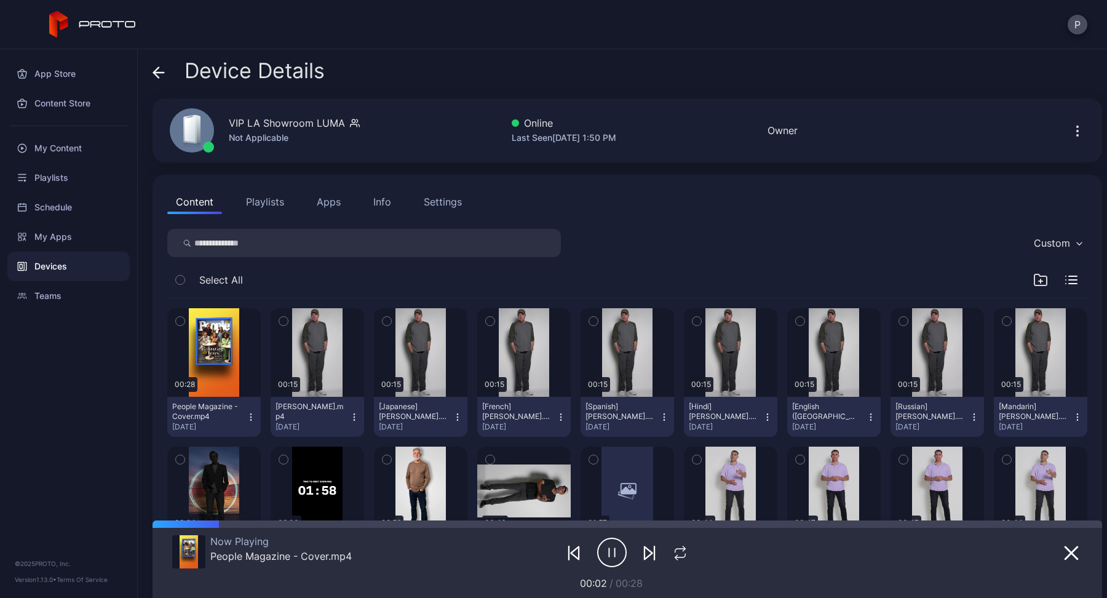
click at [444, 197] on div "Settings" at bounding box center [443, 201] width 38 height 15
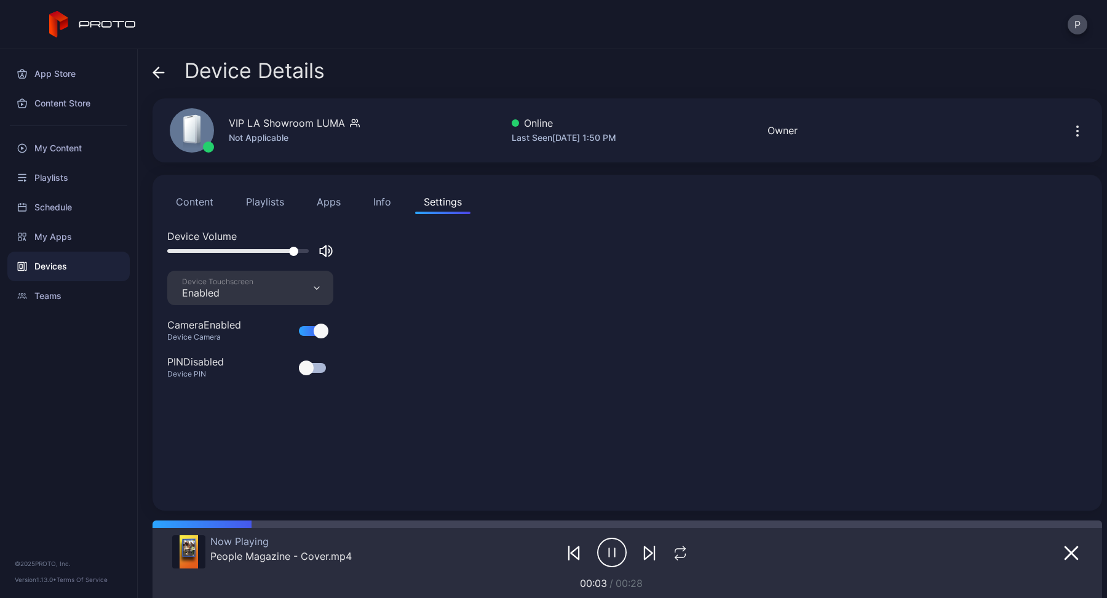
click at [302, 252] on div at bounding box center [237, 251] width 141 height 4
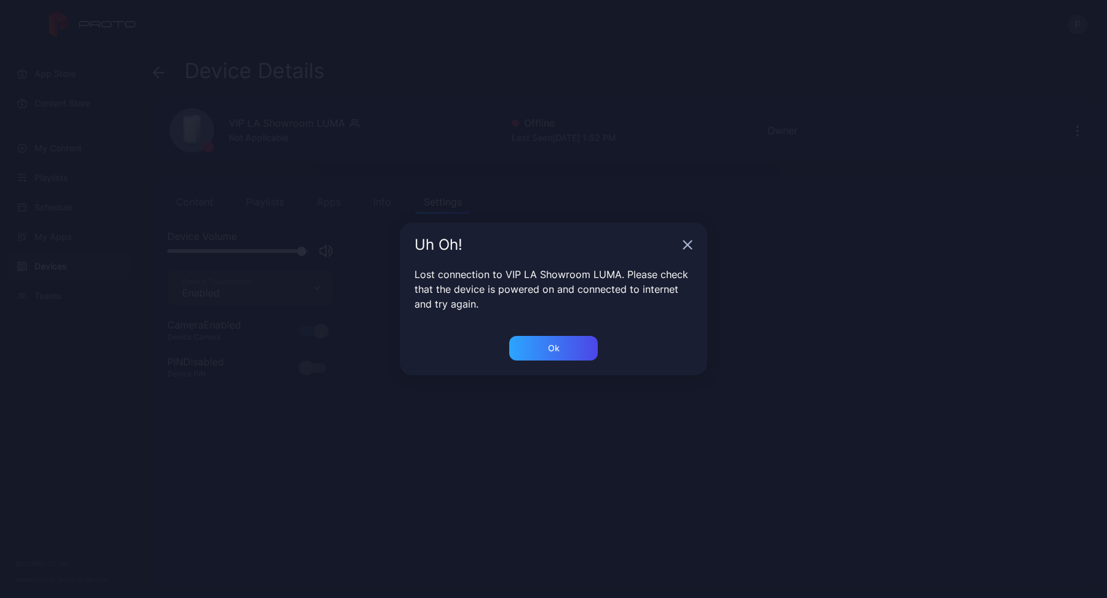
click at [684, 245] on icon "button" at bounding box center [688, 245] width 10 height 10
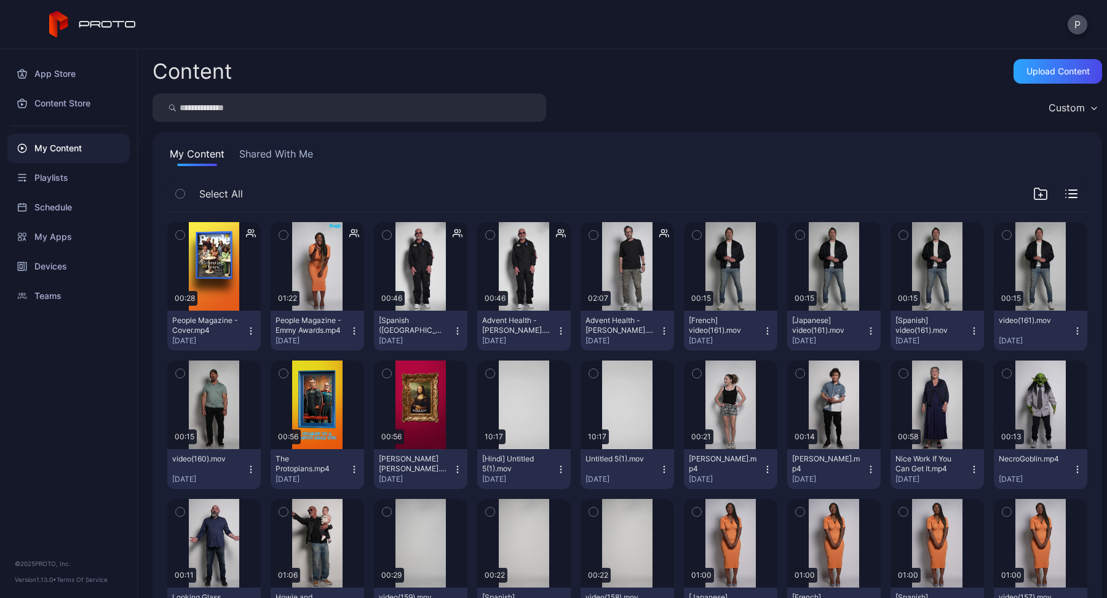
click at [351, 329] on icon "button" at bounding box center [354, 331] width 10 height 10
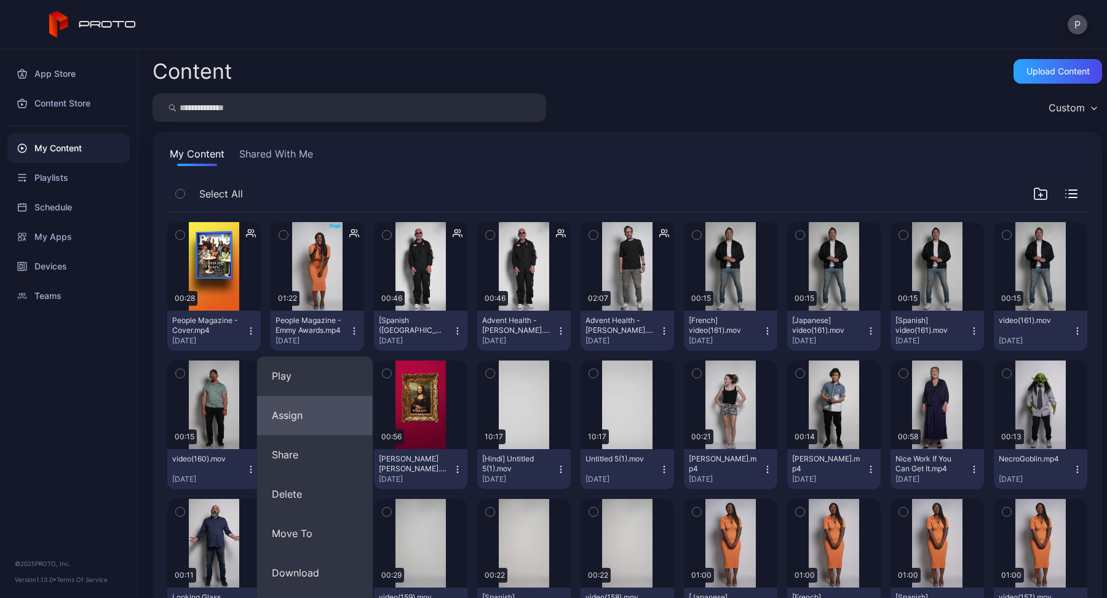
click at [322, 406] on button "Assign" at bounding box center [315, 414] width 116 height 39
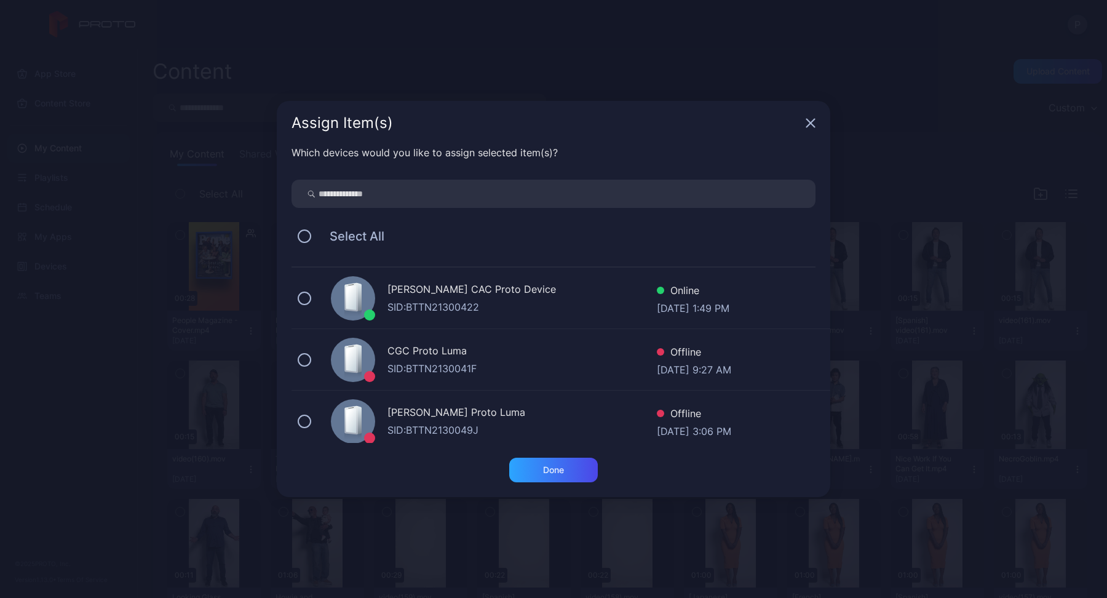
click at [420, 200] on input "search" at bounding box center [553, 194] width 524 height 28
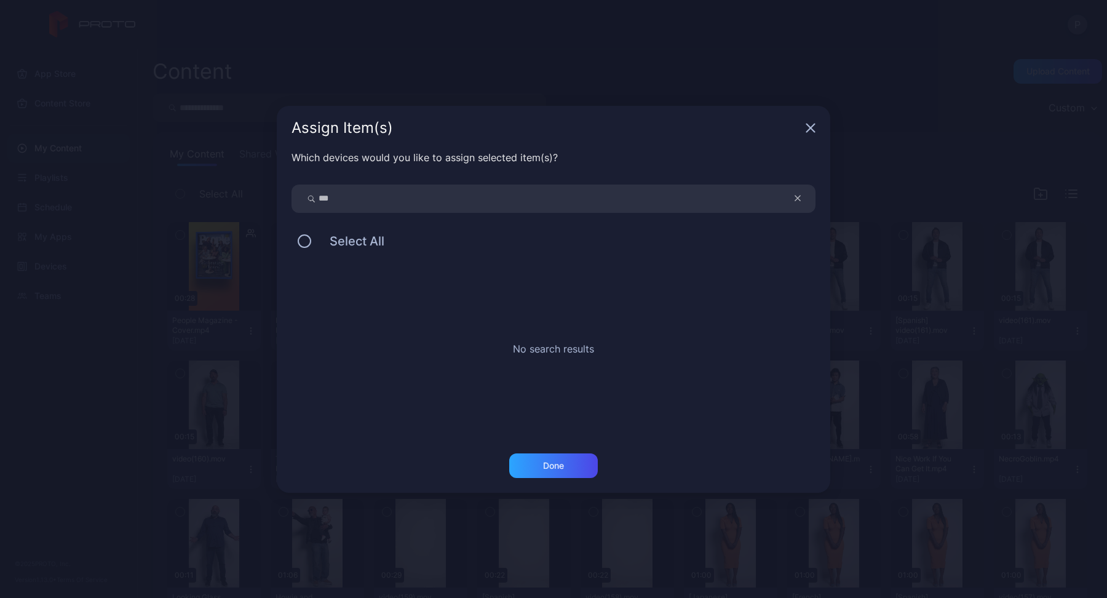
type input "***"
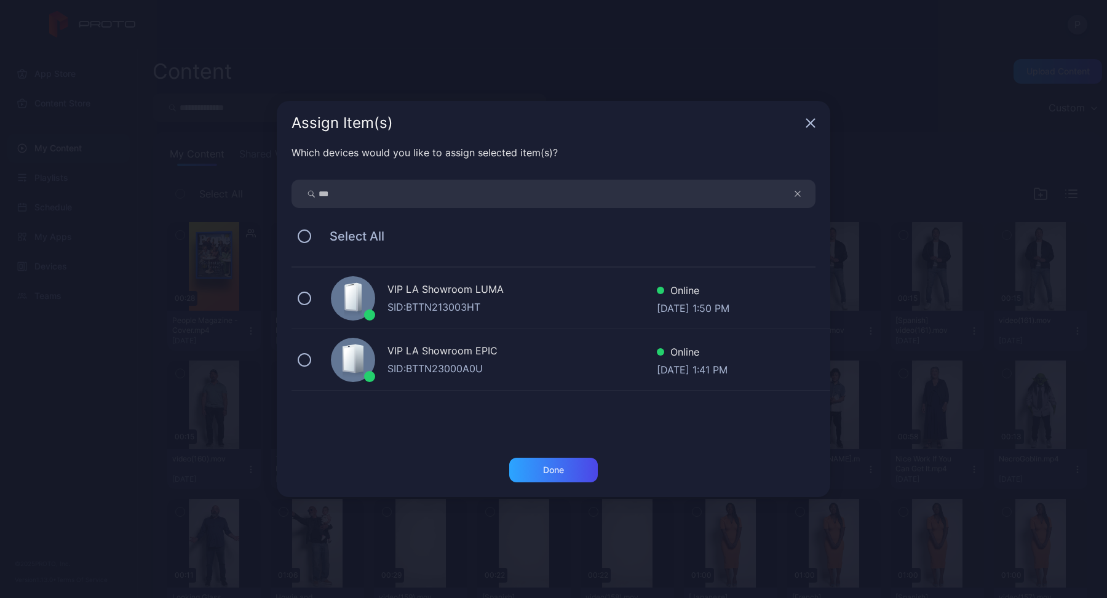
click at [311, 301] on div "VIP LA Showroom [PERSON_NAME]: BTTN213003HT Online [DATE] 1:50 PM" at bounding box center [560, 298] width 539 height 61
click at [303, 357] on button at bounding box center [305, 360] width 14 height 14
click at [587, 474] on div "Done" at bounding box center [553, 470] width 89 height 25
